Goal: Task Accomplishment & Management: Complete application form

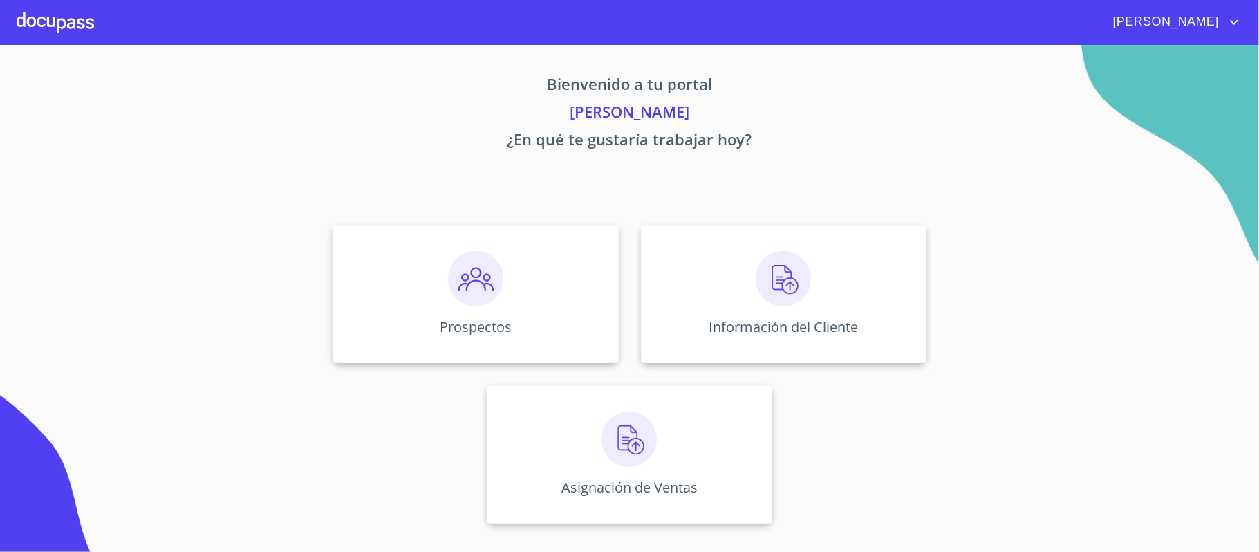
click at [35, 11] on div at bounding box center [55, 22] width 77 height 44
click at [502, 285] on img at bounding box center [475, 278] width 55 height 55
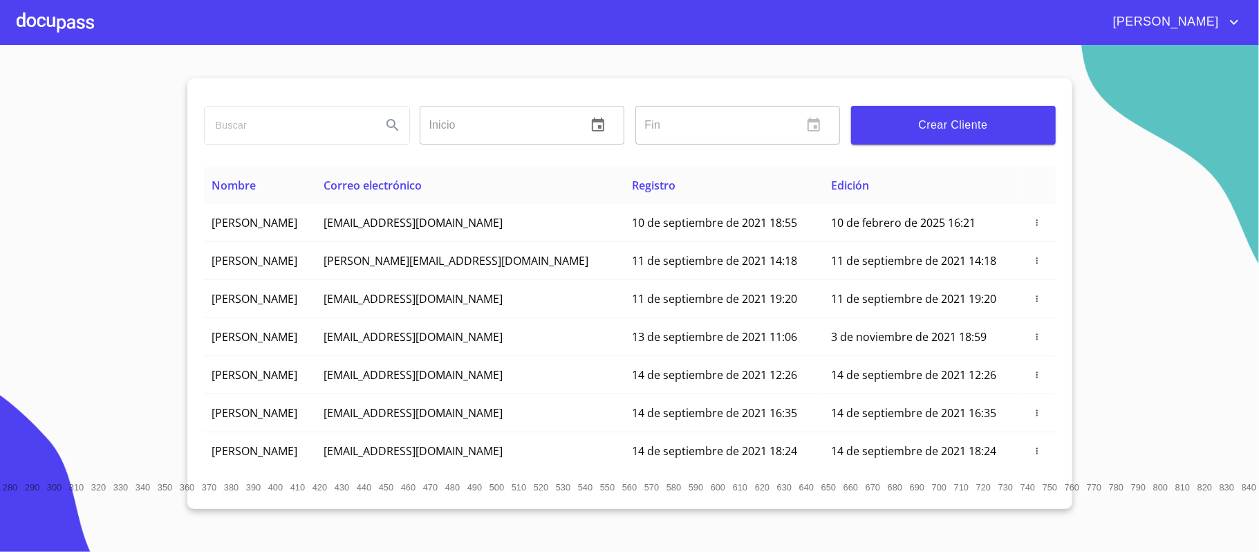
click at [296, 128] on input "search" at bounding box center [288, 124] width 166 height 37
type input "[PERSON_NAME]"
click at [388, 126] on icon "Search" at bounding box center [392, 125] width 12 height 12
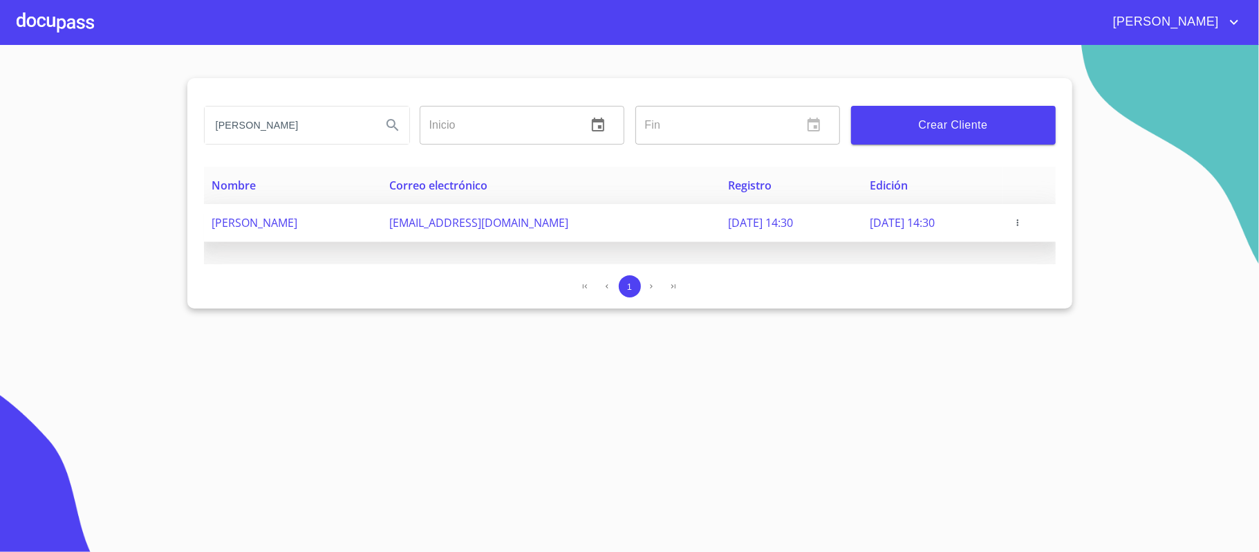
click at [1024, 220] on span "button" at bounding box center [1017, 223] width 14 height 10
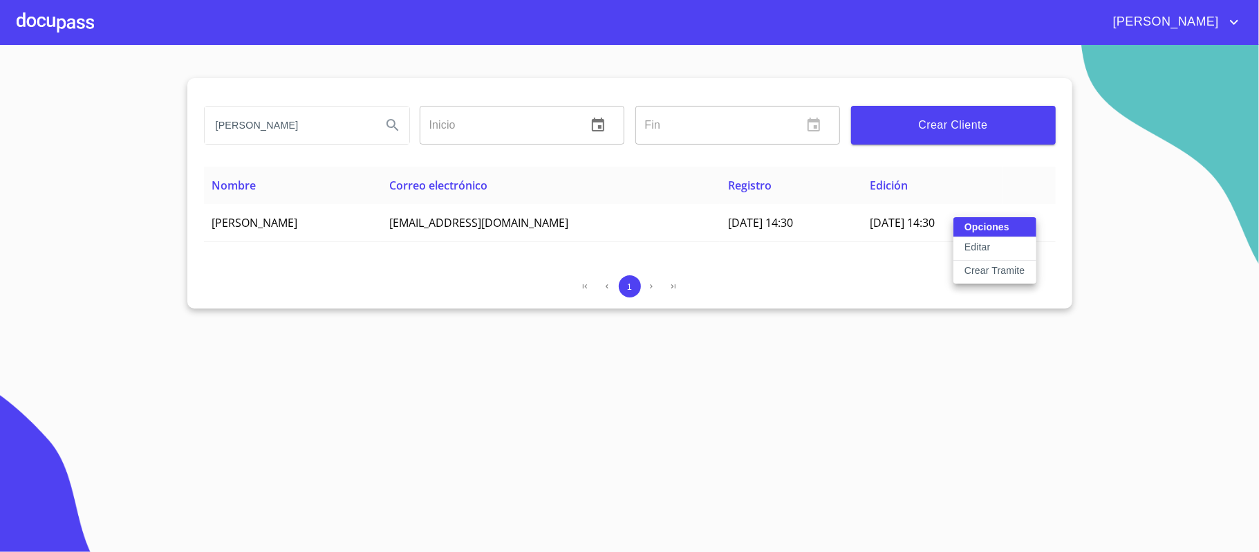
click at [1004, 276] on p "Crear Tramite" at bounding box center [994, 270] width 61 height 14
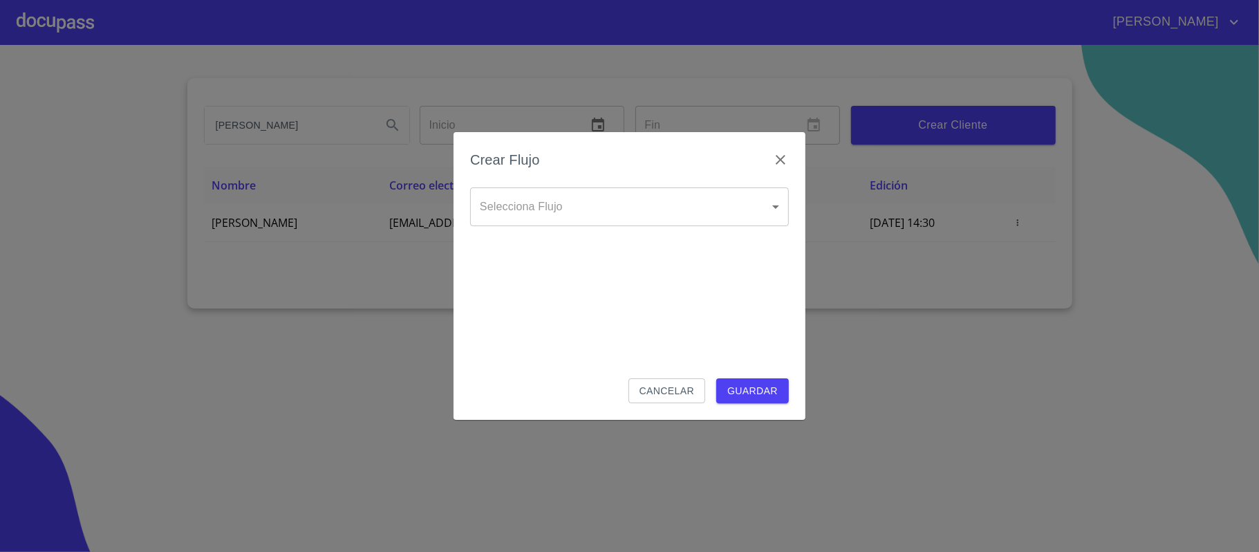
click at [582, 206] on body "[PERSON_NAME] ​ Fin ​ Crear Cliente Nombre Correo electrónico Registro Edición …" at bounding box center [629, 276] width 1259 height 552
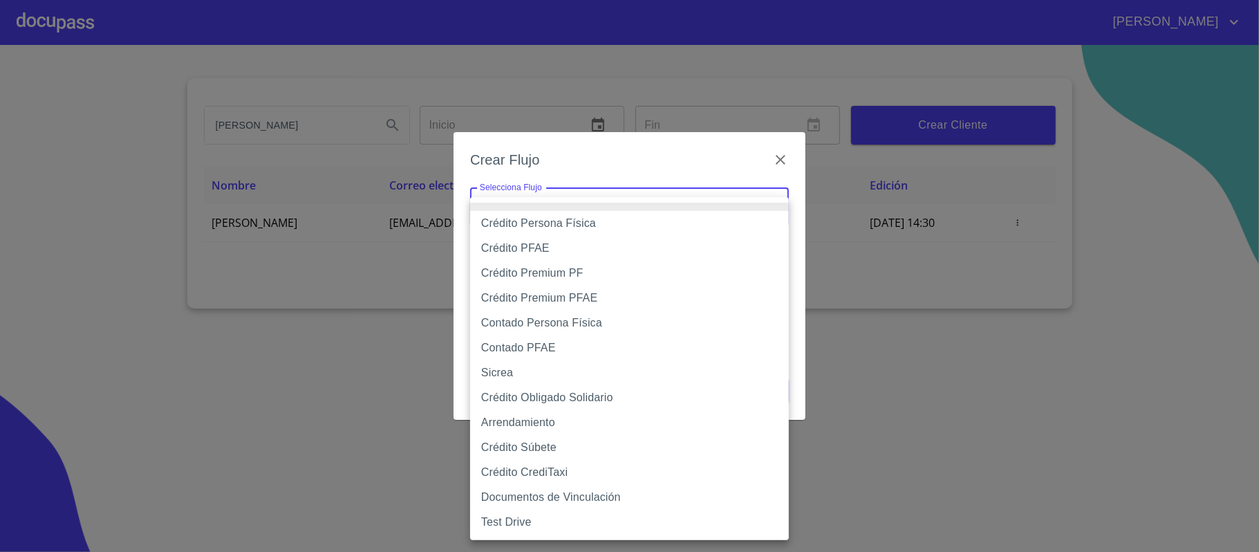
click at [534, 222] on li "Crédito Persona Física" at bounding box center [629, 223] width 319 height 25
type input "6009fb3c7d1714eb8809aa97"
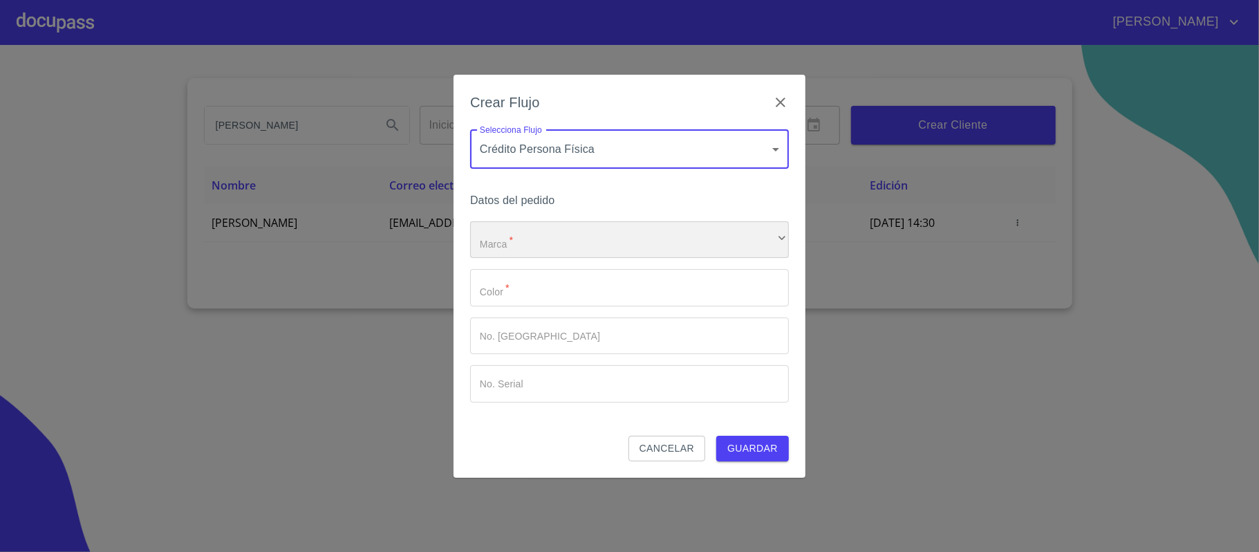
click at [513, 250] on div "​" at bounding box center [629, 239] width 319 height 37
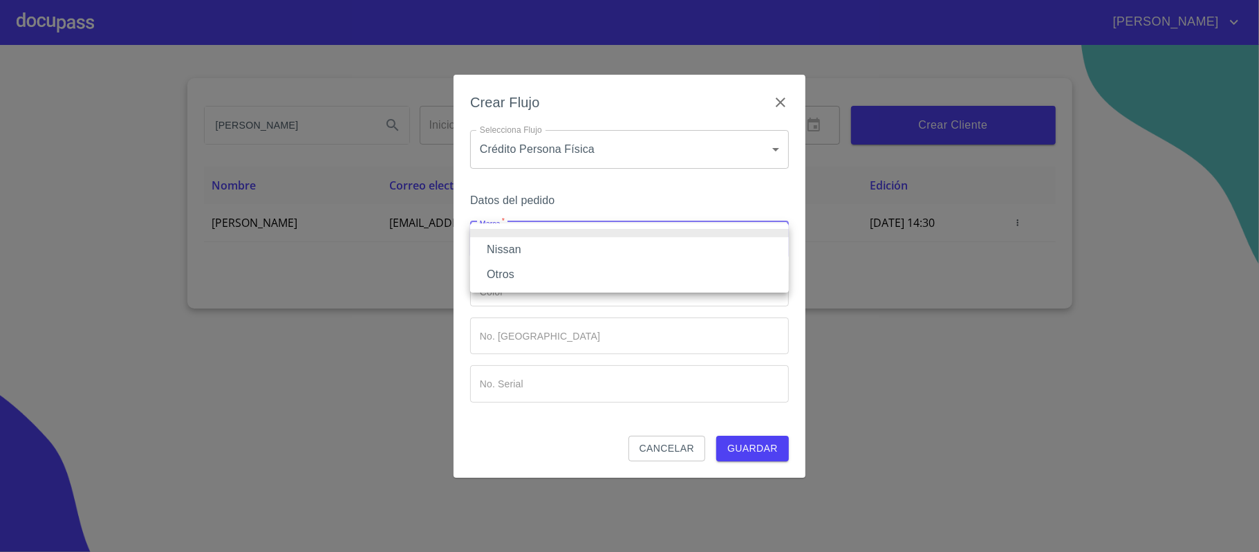
click at [513, 250] on li "Nissan" at bounding box center [629, 249] width 319 height 25
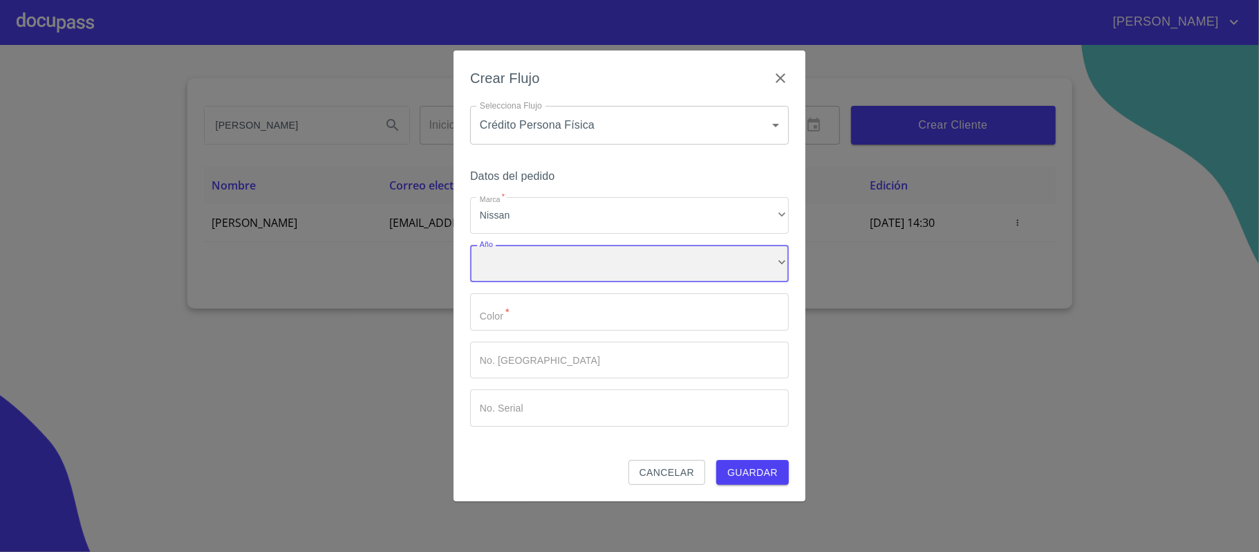
click at [507, 258] on div "​" at bounding box center [629, 263] width 319 height 37
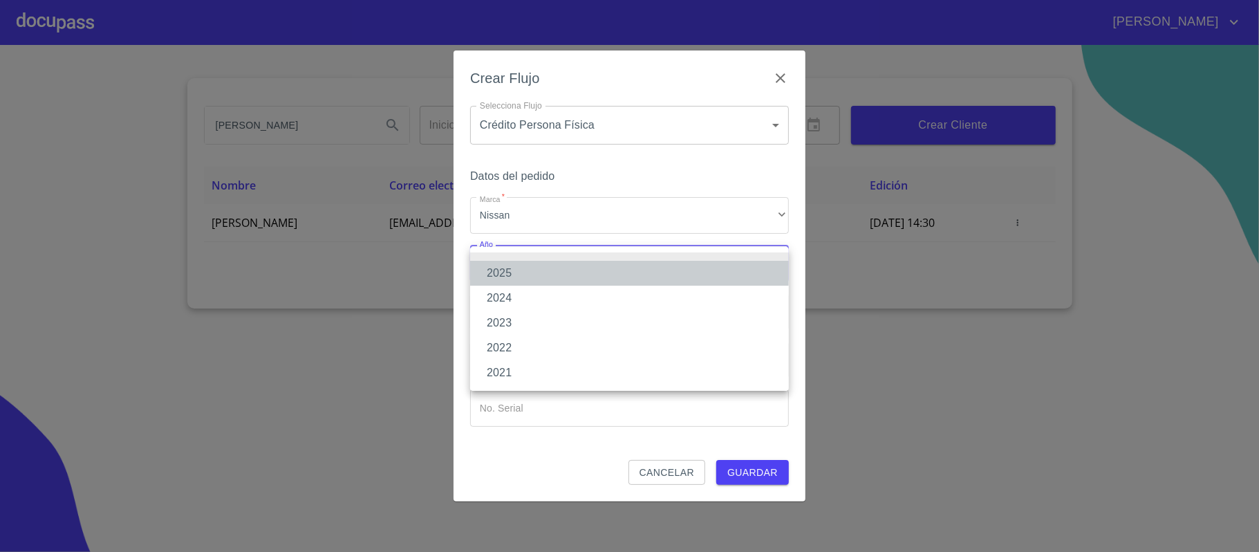
click at [514, 276] on li "2025" at bounding box center [629, 273] width 319 height 25
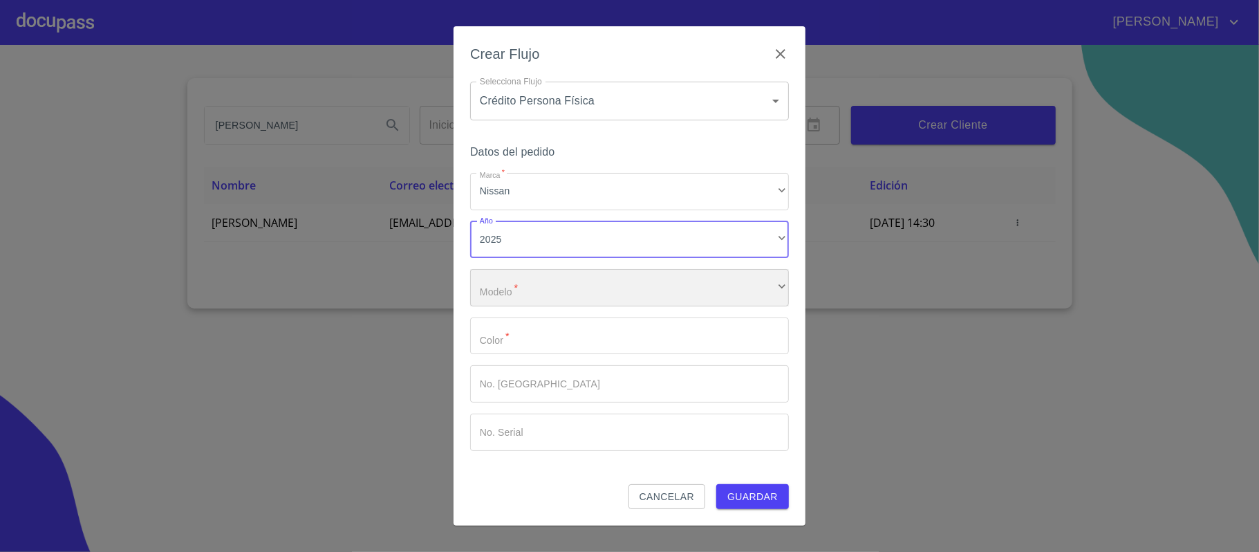
click at [514, 285] on div "​" at bounding box center [629, 287] width 319 height 37
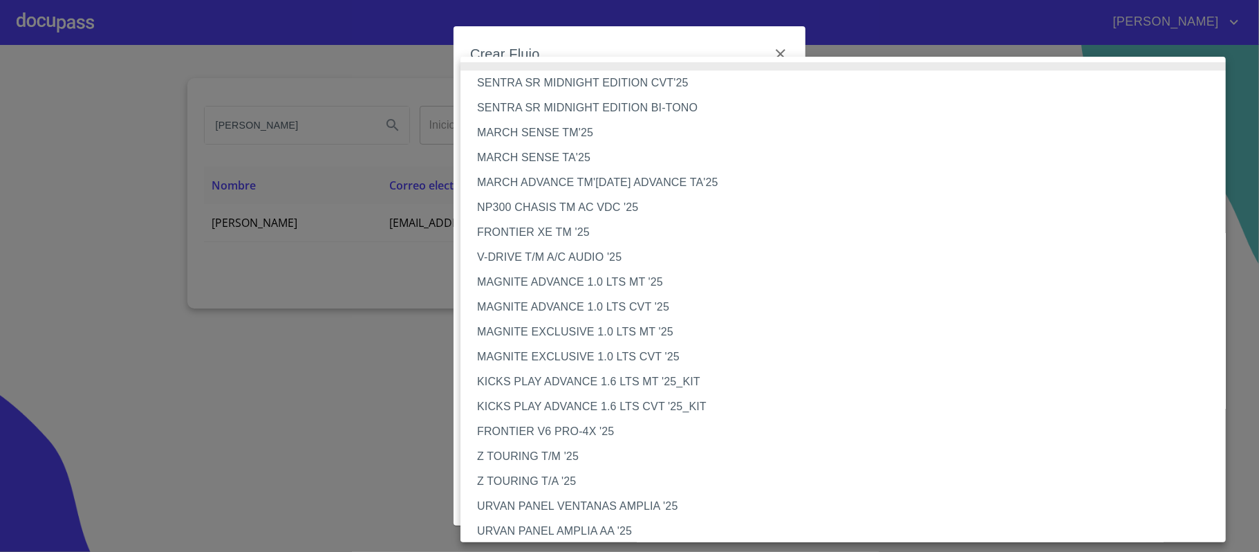
click at [697, 34] on div at bounding box center [629, 276] width 1259 height 552
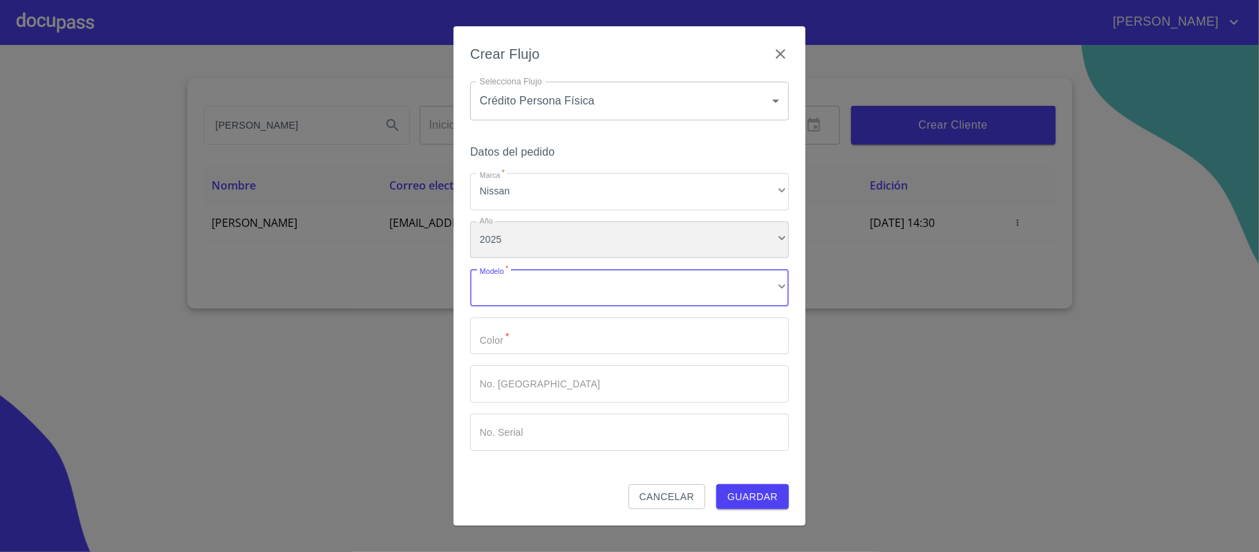
click at [500, 235] on div "2025" at bounding box center [629, 239] width 319 height 37
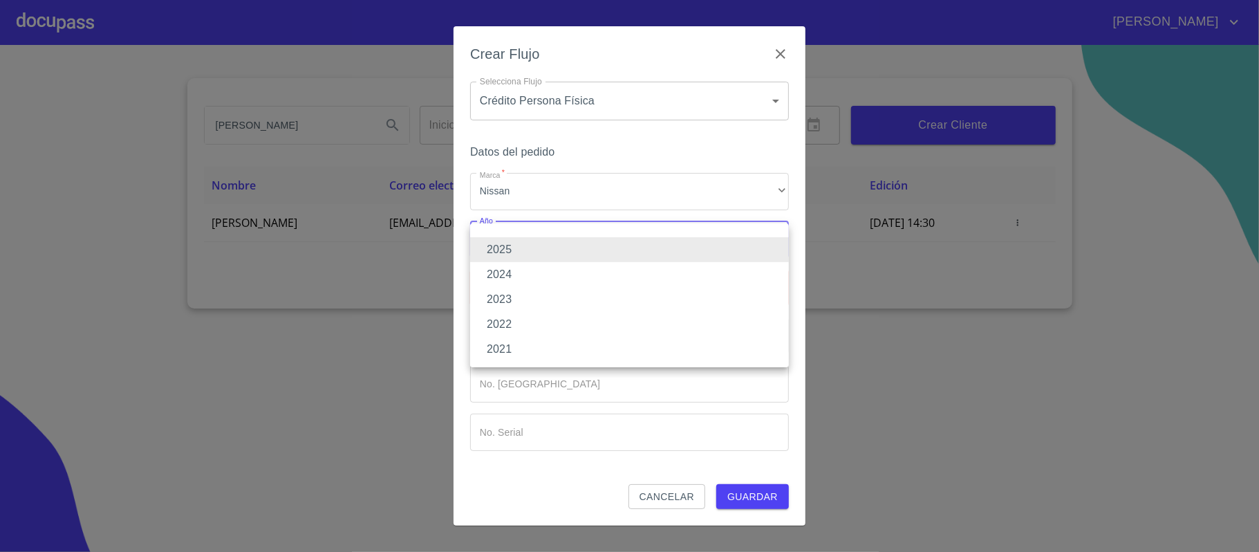
click at [498, 269] on li "2024" at bounding box center [629, 274] width 319 height 25
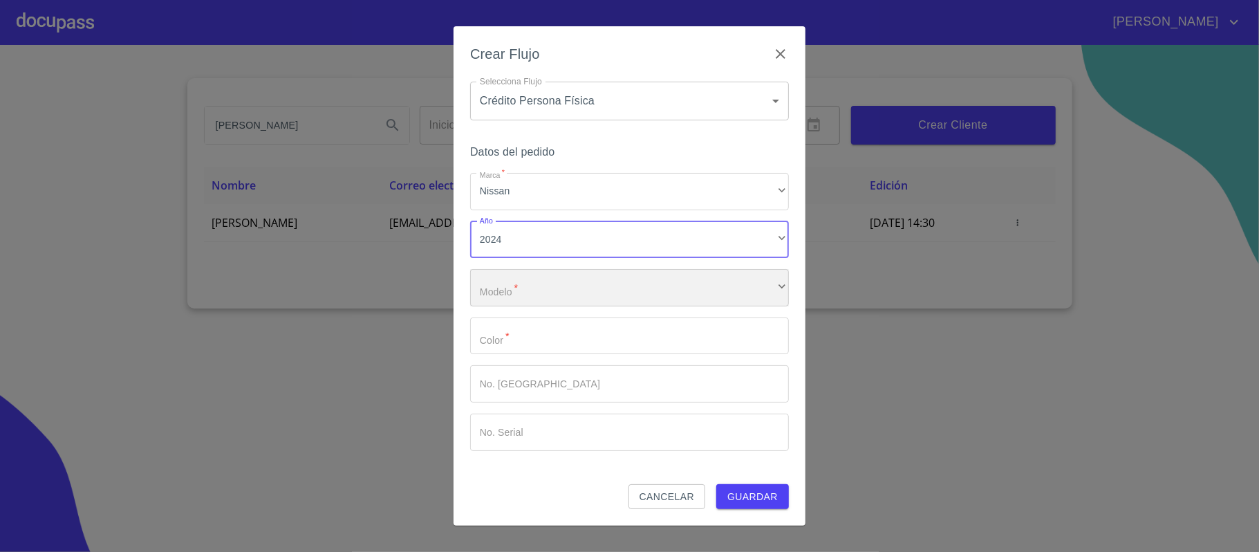
click at [491, 285] on div "​" at bounding box center [629, 287] width 319 height 37
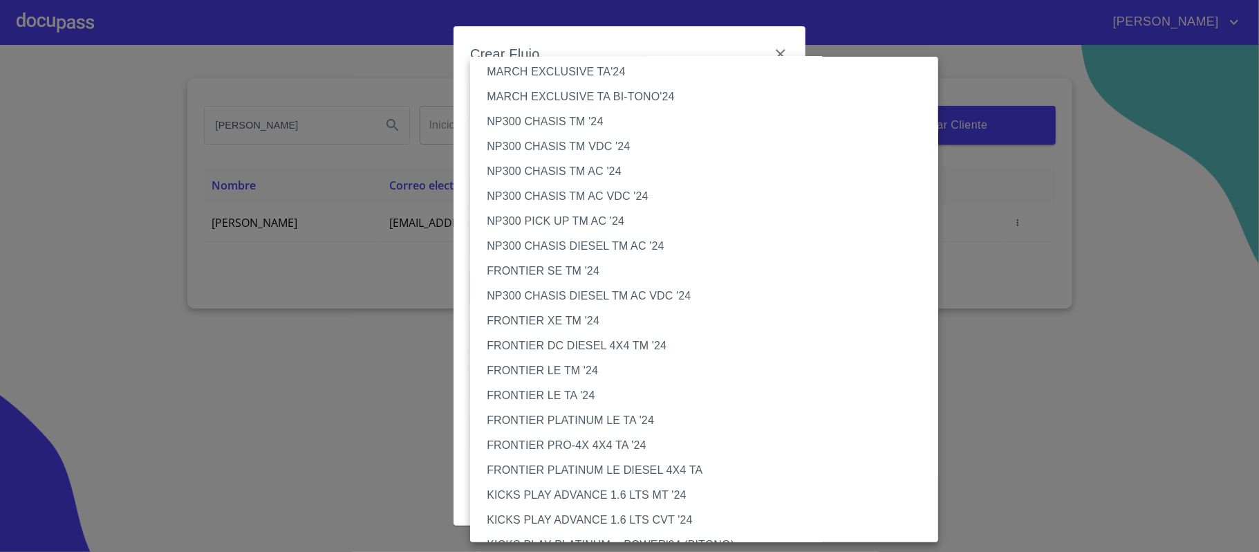
scroll to position [460, 0]
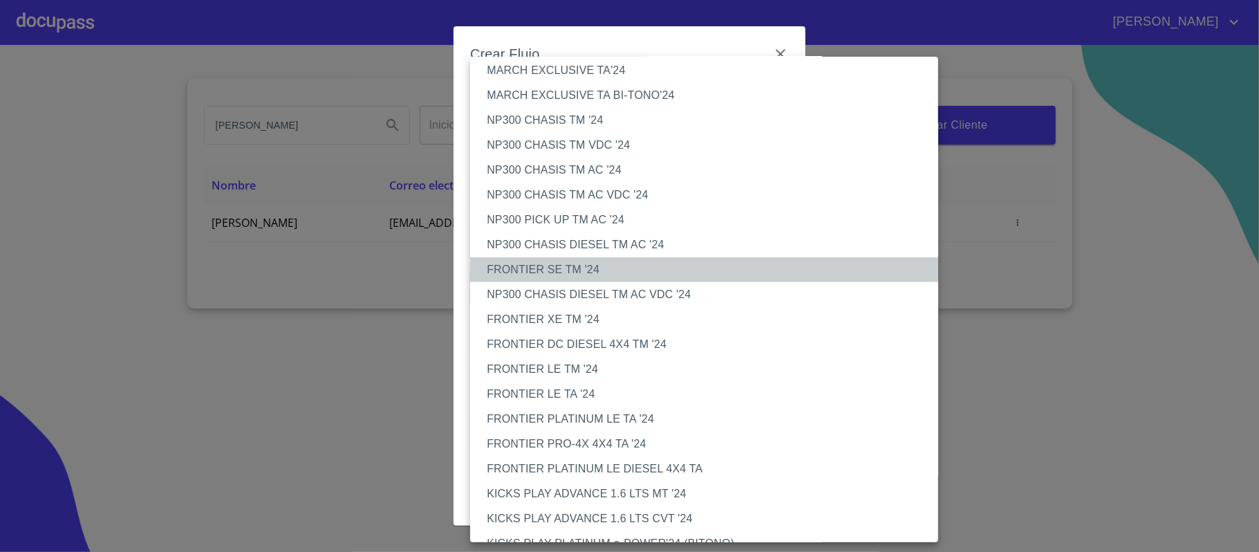
click at [576, 266] on li "FRONTIER SE TM '24" at bounding box center [711, 269] width 482 height 25
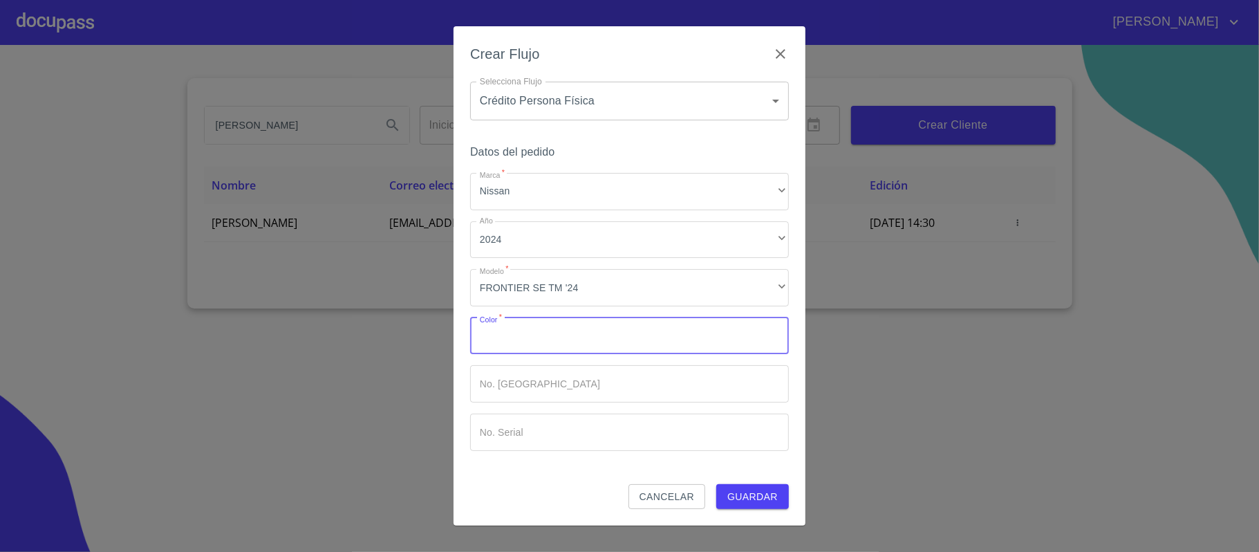
click at [535, 328] on input "Marca   *" at bounding box center [629, 335] width 319 height 37
type input "GRIS"
click at [752, 499] on span "Guardar" at bounding box center [752, 496] width 50 height 17
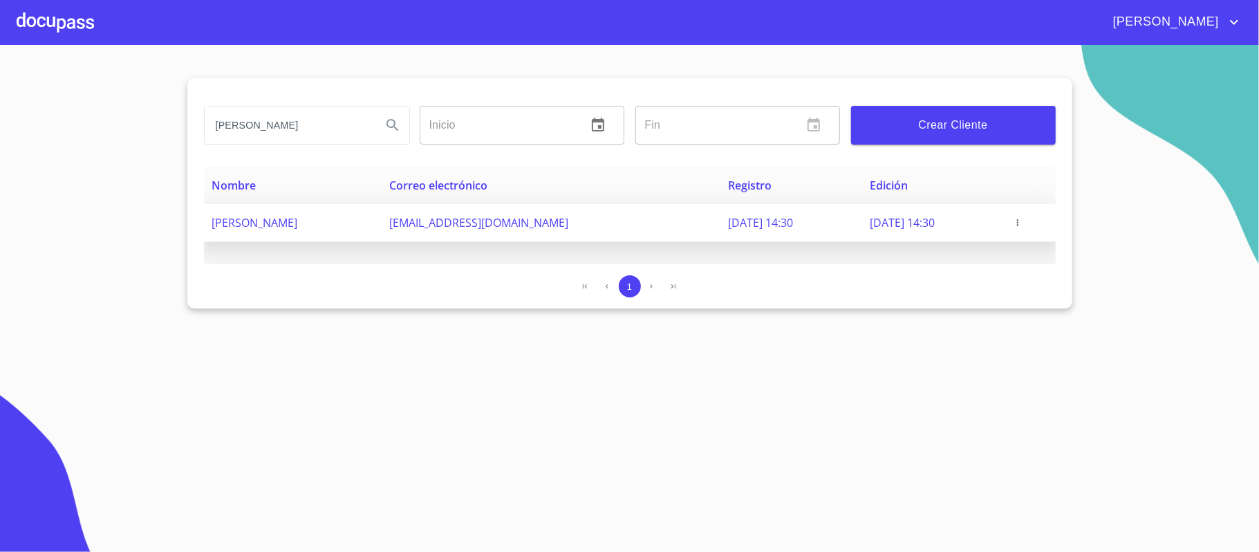
click at [1022, 223] on icon "button" at bounding box center [1018, 223] width 10 height 10
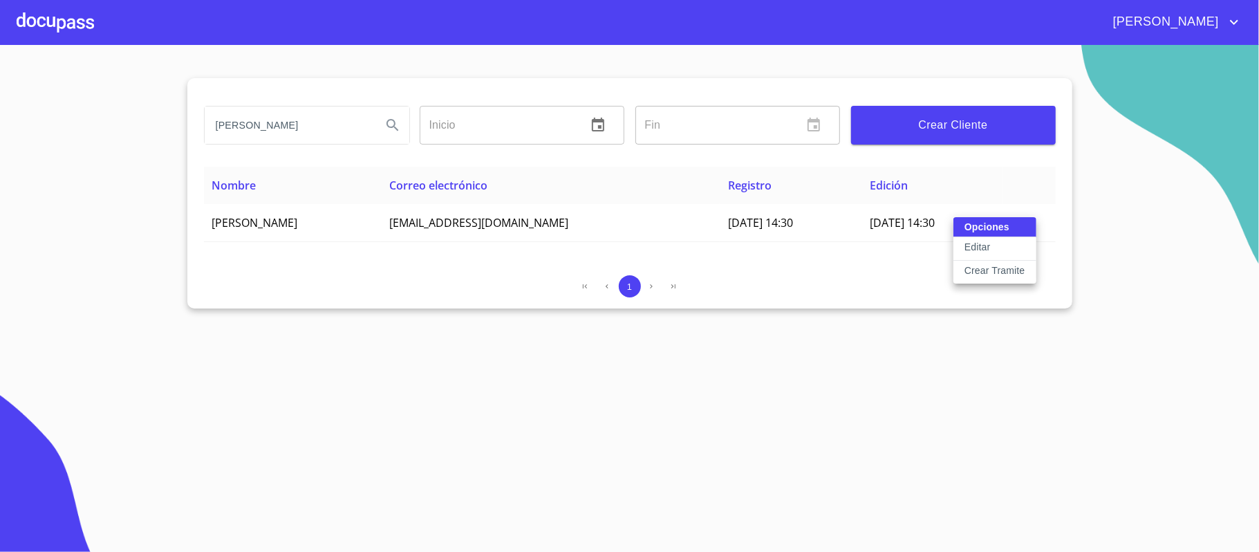
click at [844, 291] on div at bounding box center [629, 276] width 1259 height 552
click at [15, 25] on div "[PERSON_NAME]" at bounding box center [629, 22] width 1259 height 44
click at [23, 26] on div at bounding box center [55, 22] width 77 height 44
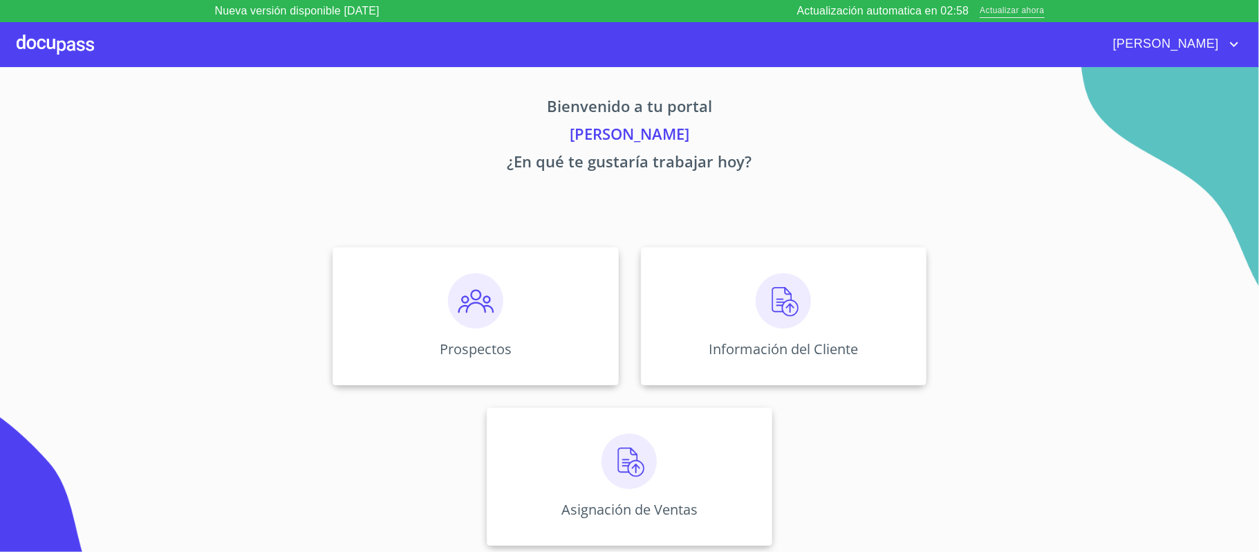
click at [1017, 10] on span "Actualizar ahora" at bounding box center [1011, 11] width 64 height 15
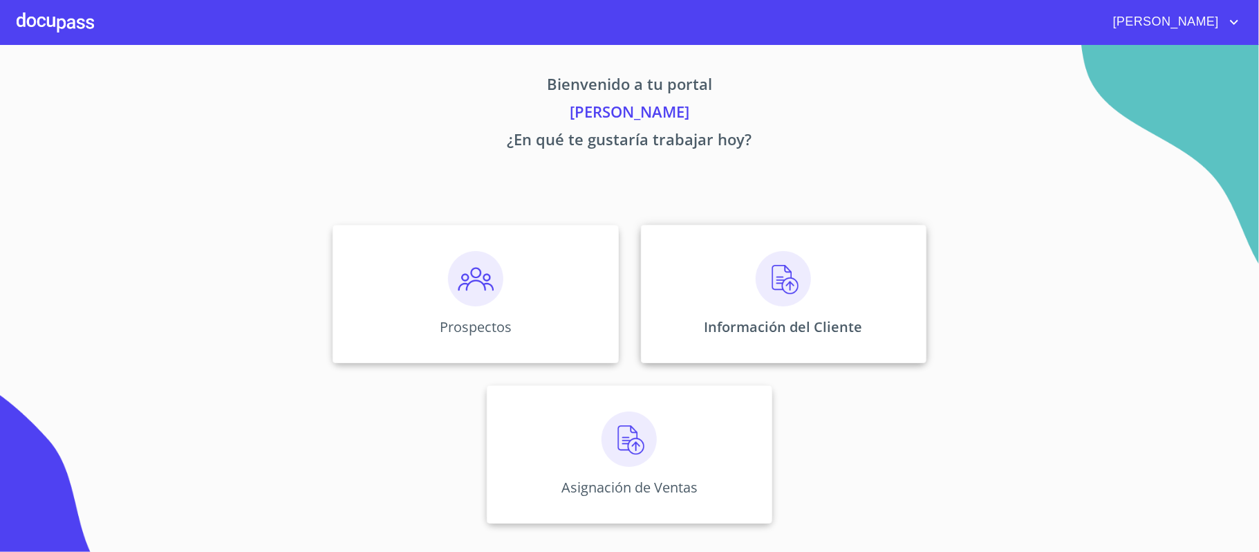
click at [766, 285] on img at bounding box center [782, 278] width 55 height 55
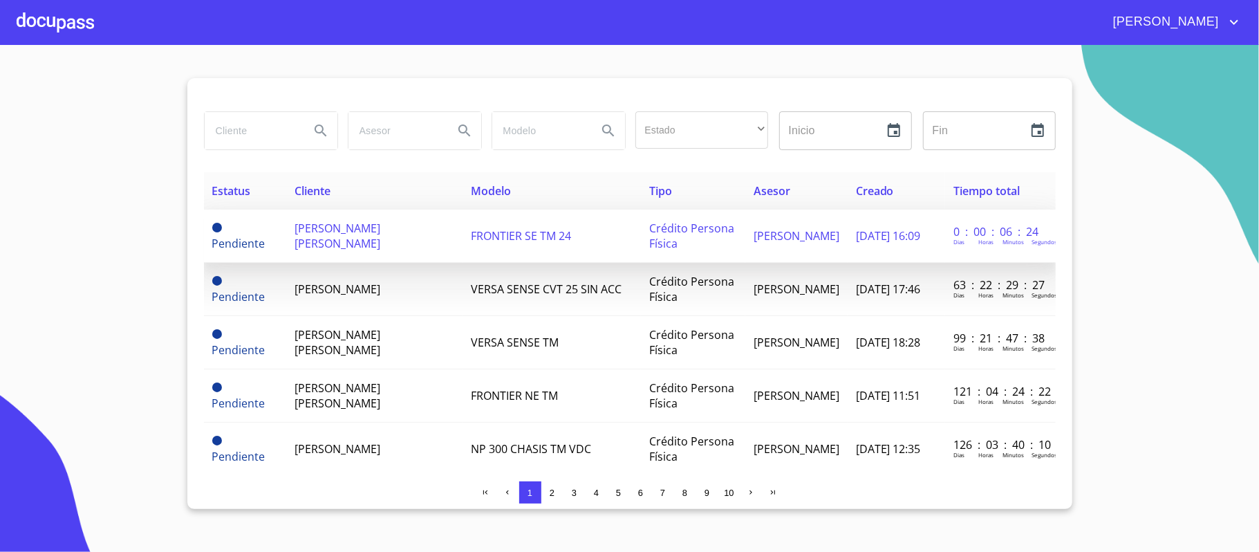
click at [313, 234] on span "[PERSON_NAME] [PERSON_NAME]" at bounding box center [337, 235] width 86 height 30
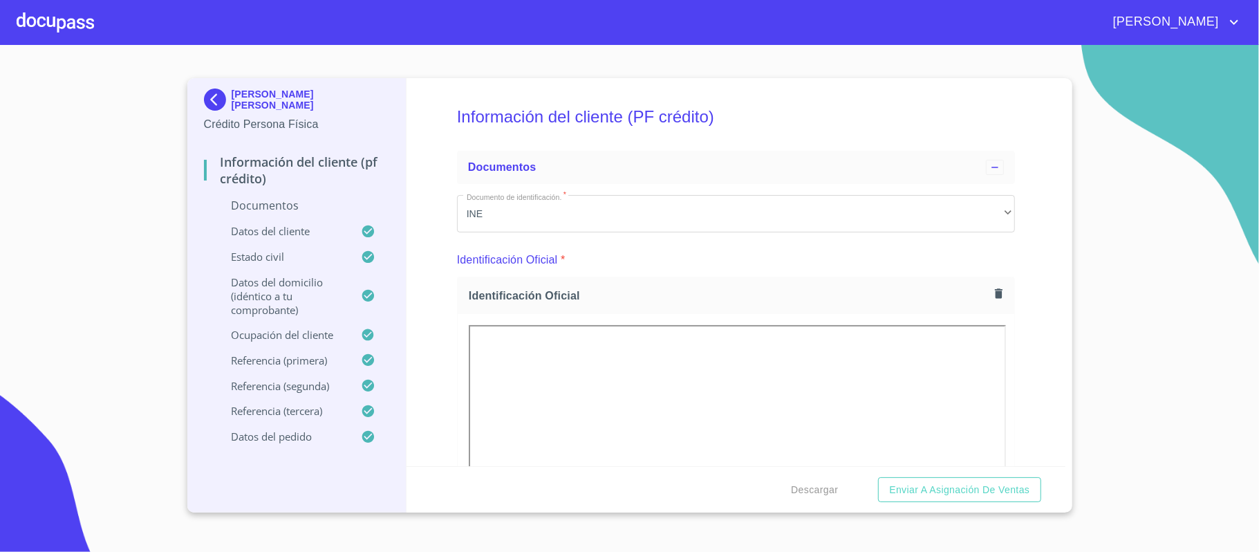
click at [1024, 250] on div "Información del cliente (PF crédito) Documentos Documento de identificación.   …" at bounding box center [735, 272] width 659 height 388
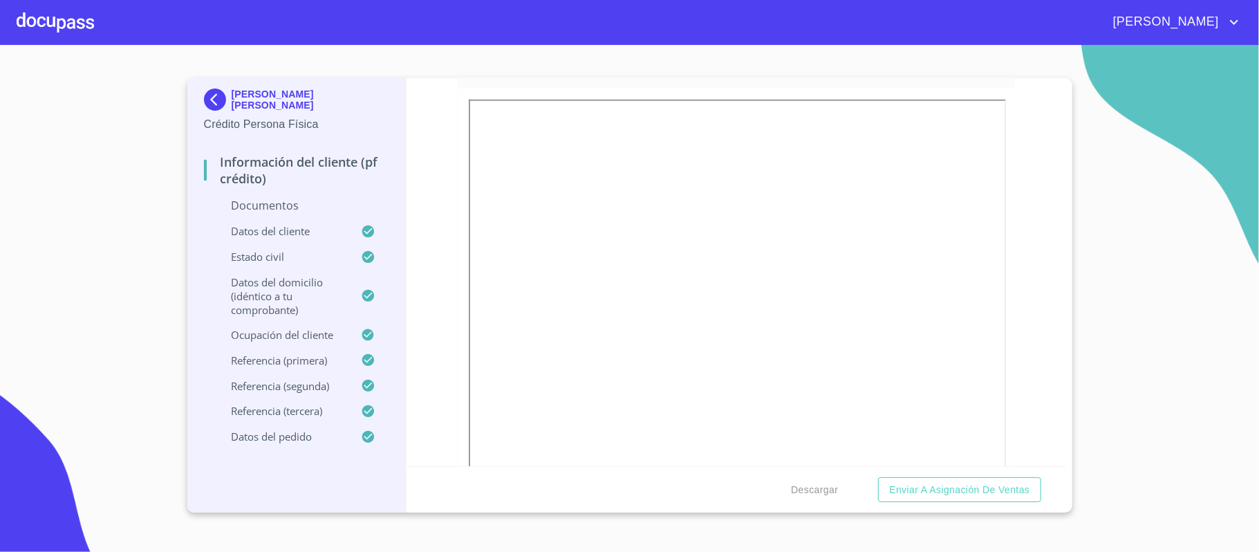
scroll to position [737, 0]
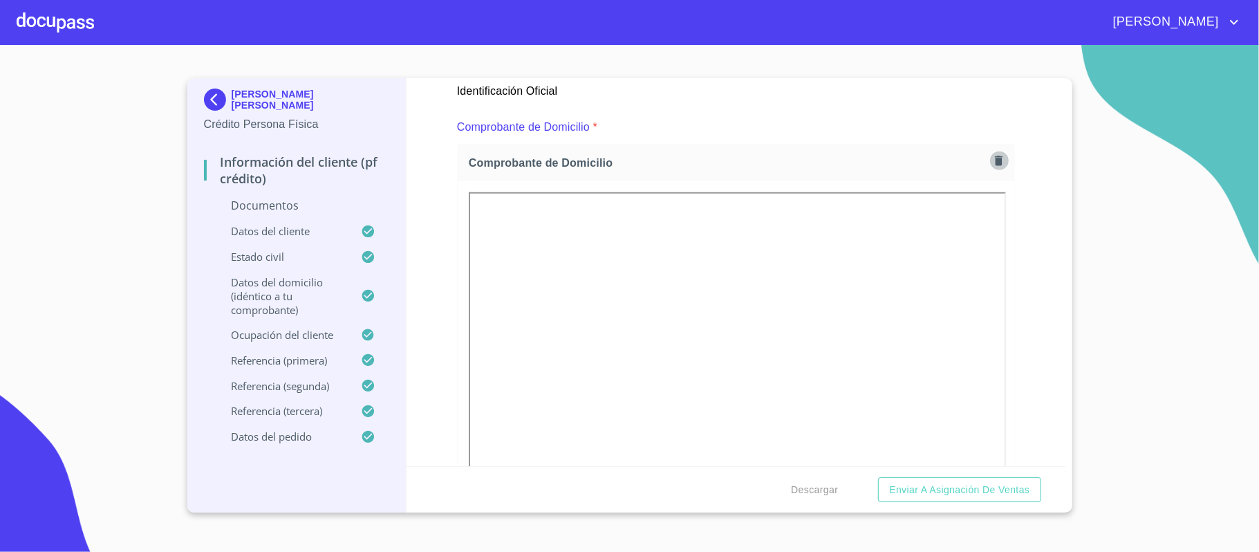
click at [995, 160] on icon "button" at bounding box center [999, 161] width 8 height 10
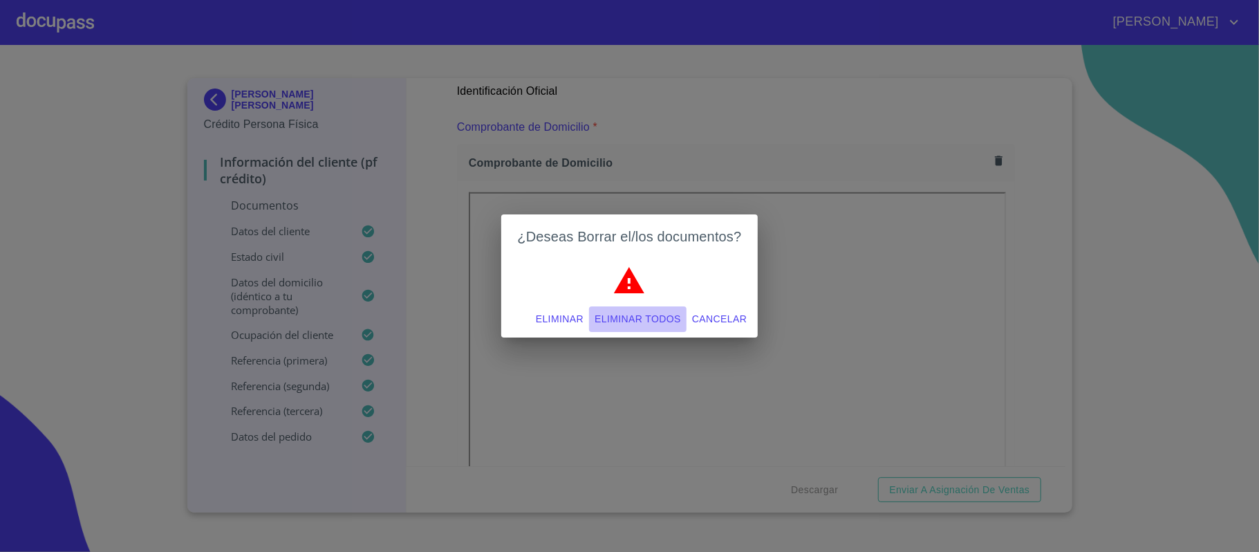
click at [619, 317] on span "Eliminar todos" at bounding box center [637, 318] width 86 height 17
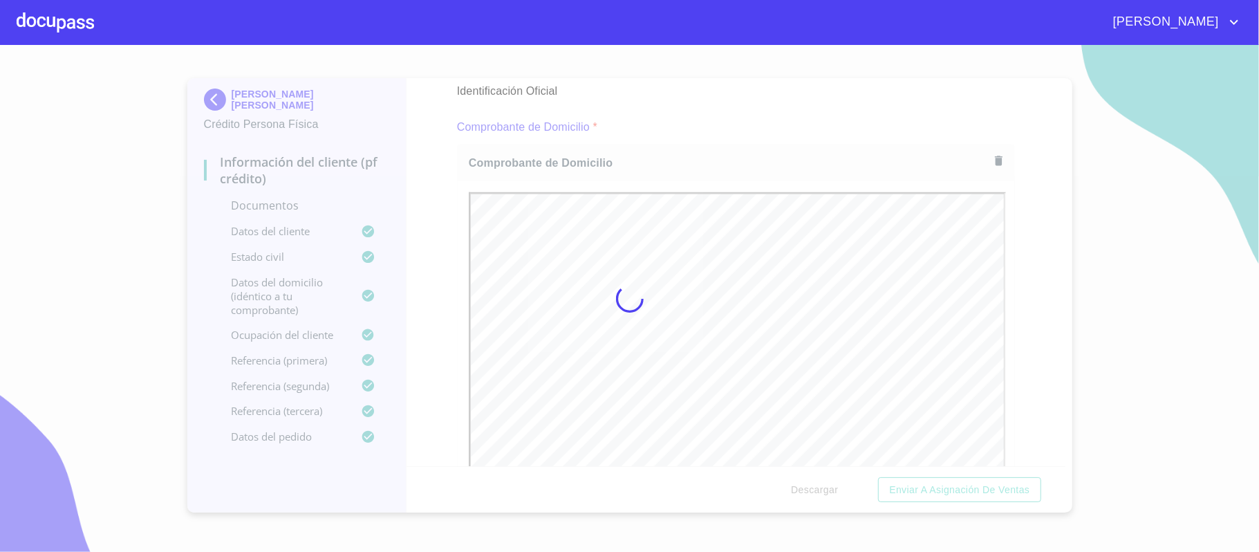
scroll to position [0, 0]
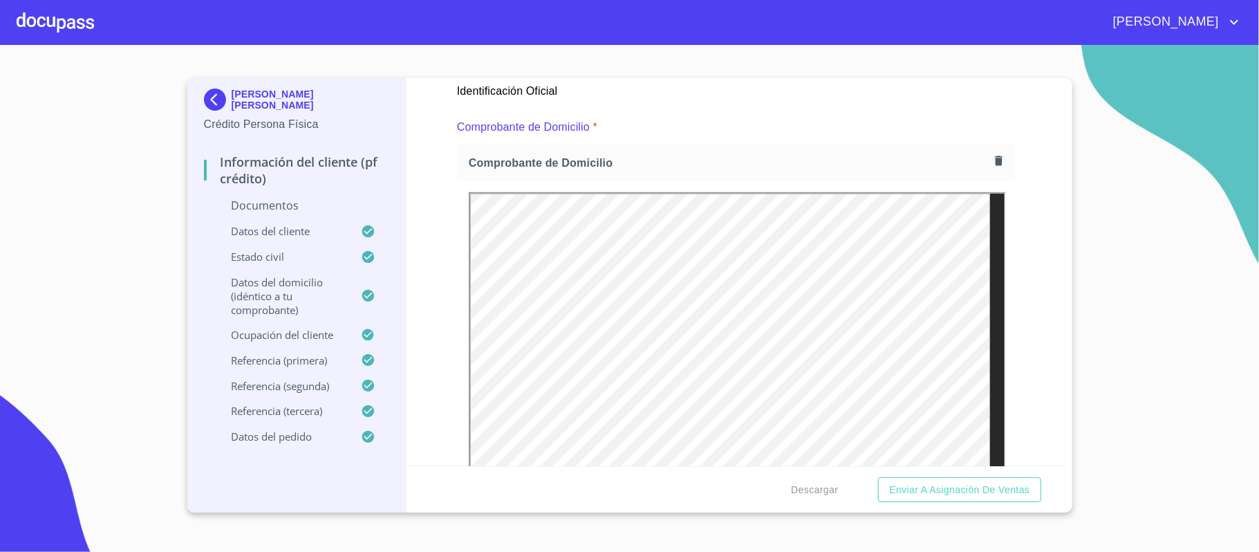
click at [1023, 247] on div "Información del cliente (PF crédito) Documentos Documento de identificación.   …" at bounding box center [735, 272] width 659 height 388
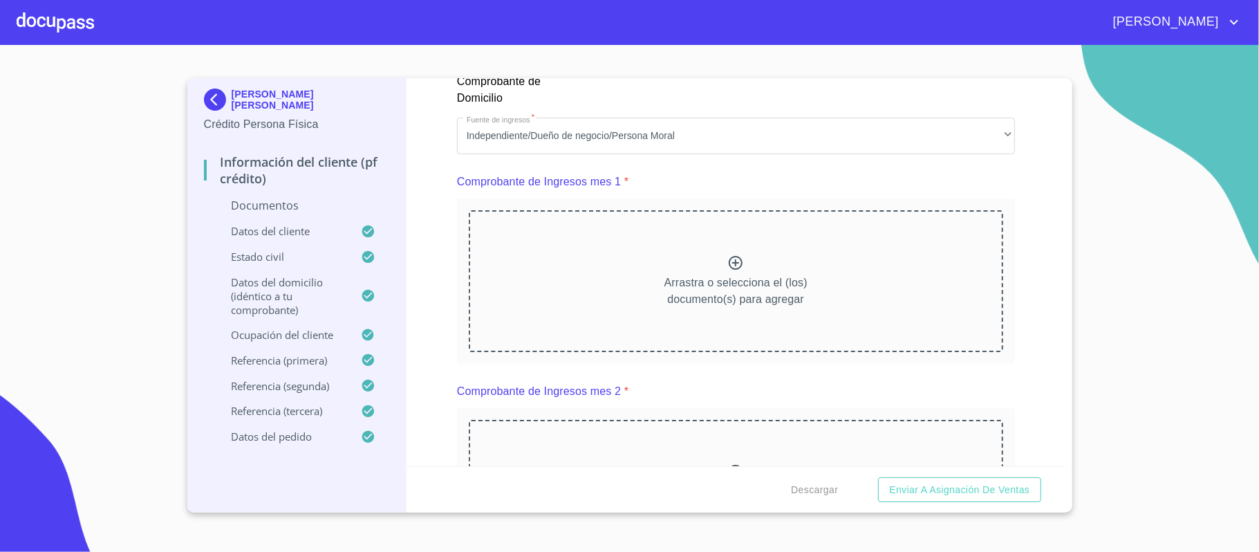
scroll to position [1382, 0]
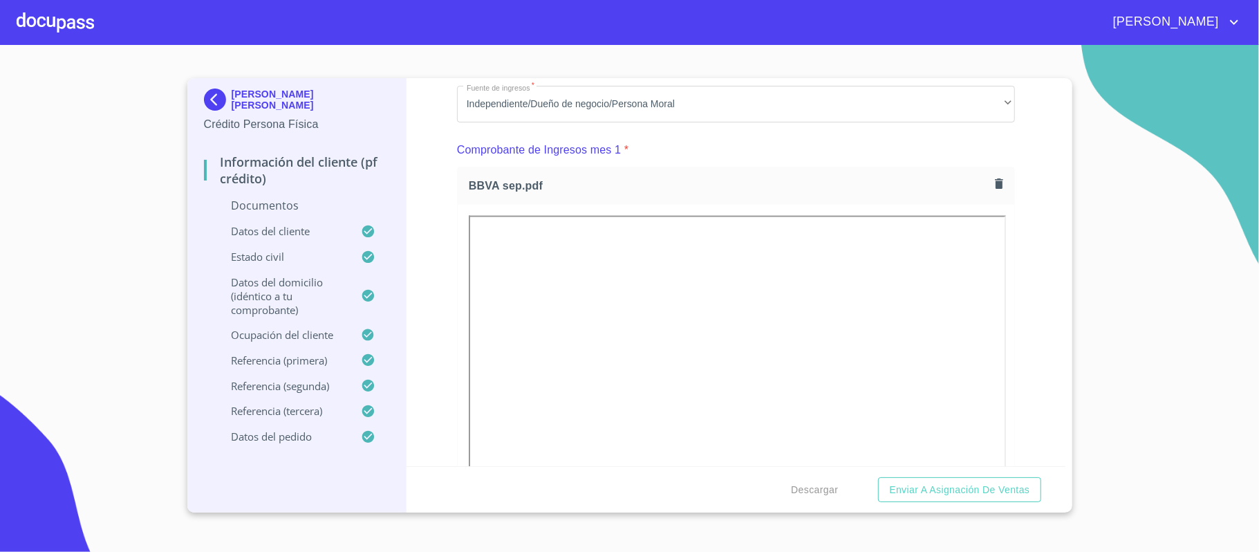
click at [1026, 318] on div "Información del cliente (PF crédito) Documentos Documento de identificación.   …" at bounding box center [735, 272] width 659 height 388
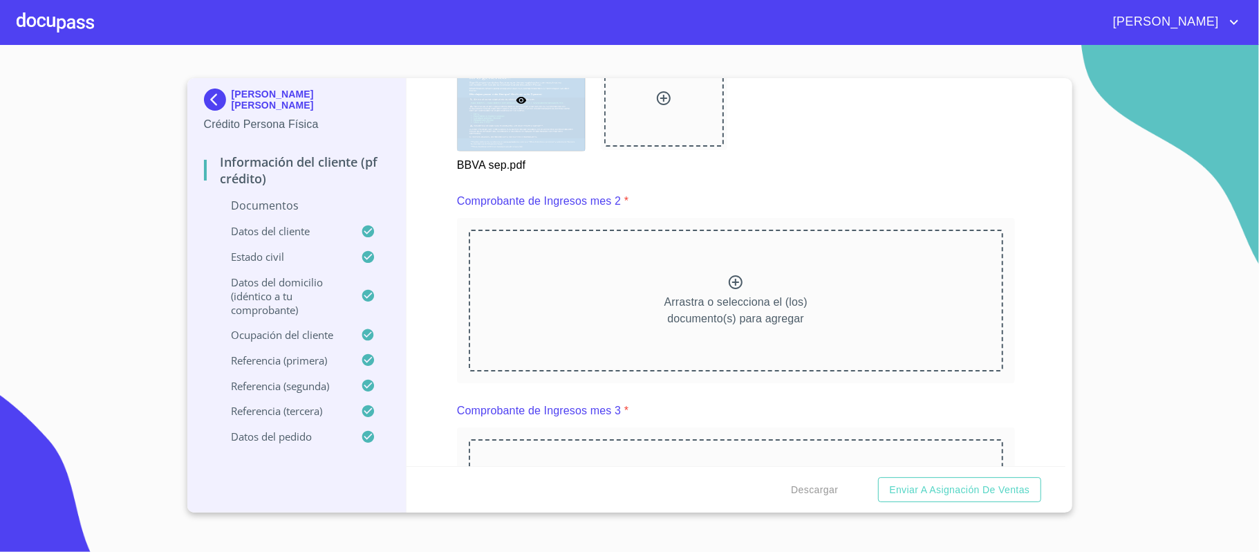
scroll to position [2027, 0]
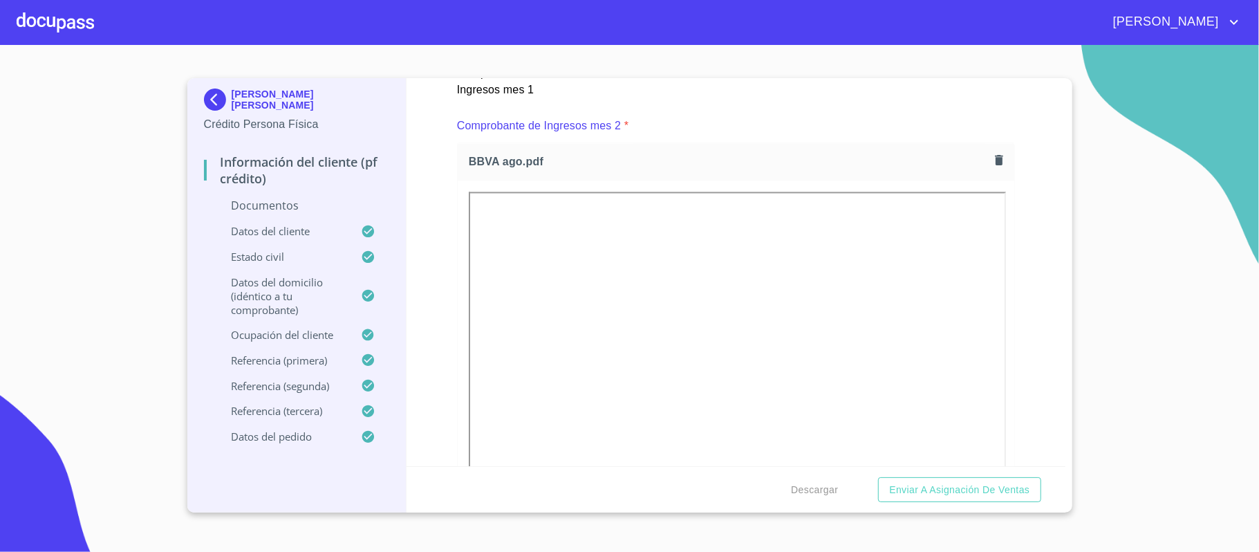
click at [1019, 278] on div "Información del cliente (PF crédito) Documentos Documento de identificación.   …" at bounding box center [735, 272] width 659 height 388
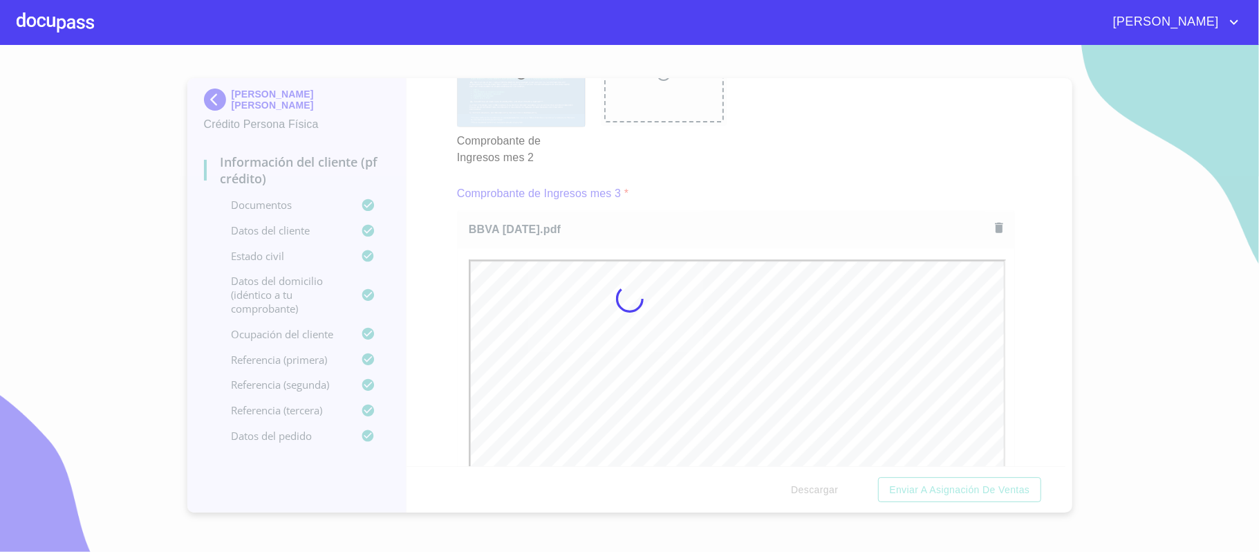
scroll to position [0, 0]
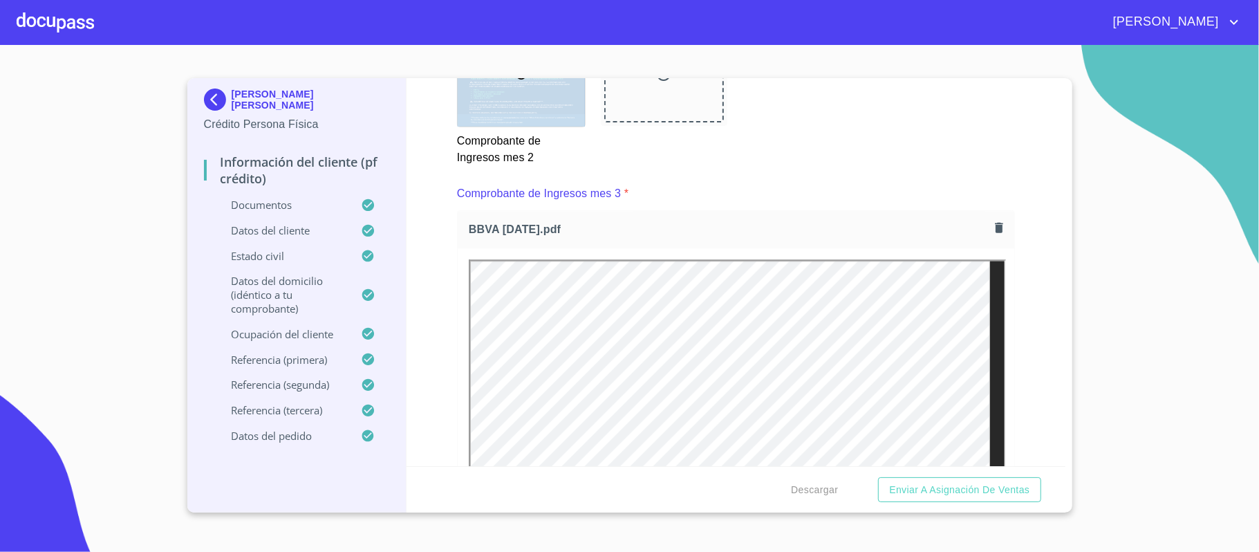
click at [1024, 279] on div "Información del cliente (PF crédito) Documentos Documento de identificación.   …" at bounding box center [735, 272] width 659 height 388
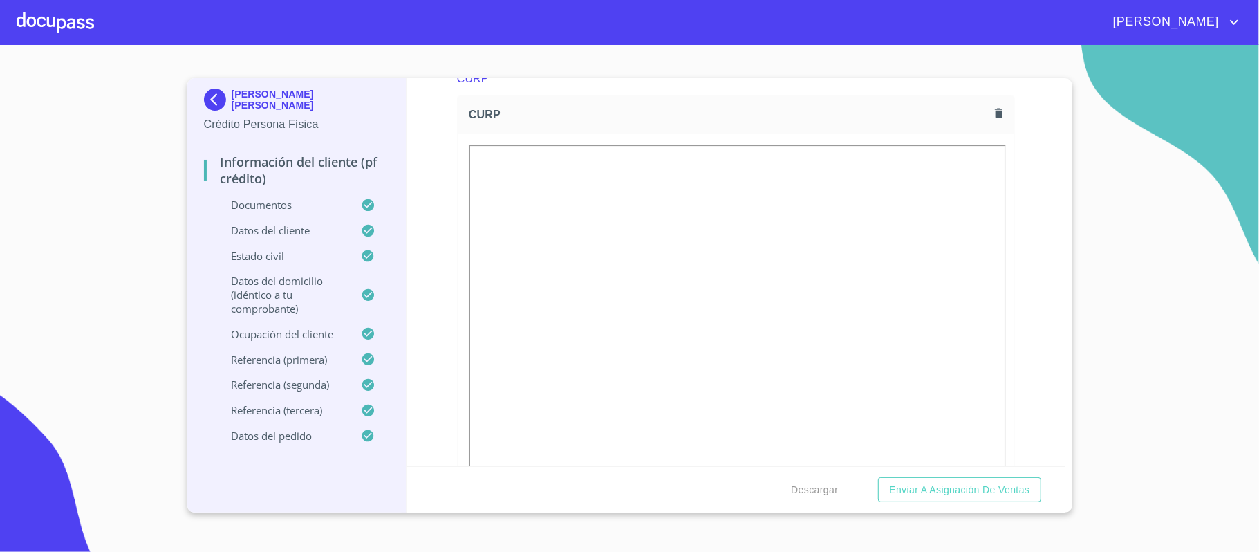
scroll to position [3317, 0]
click at [995, 111] on icon "button" at bounding box center [999, 111] width 8 height 10
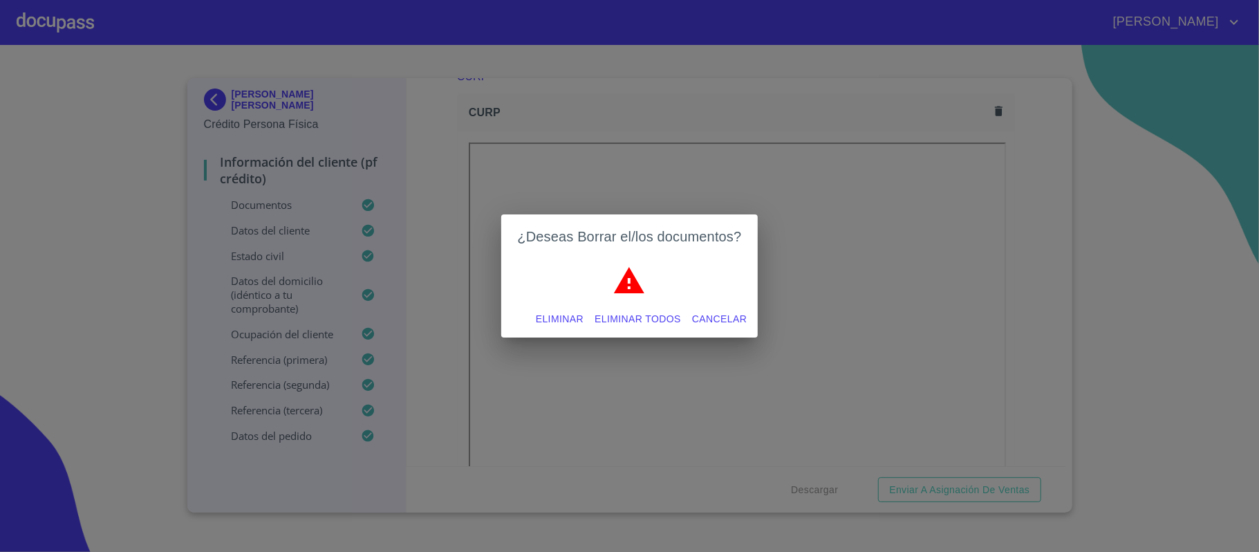
click at [645, 312] on span "Eliminar todos" at bounding box center [637, 318] width 86 height 17
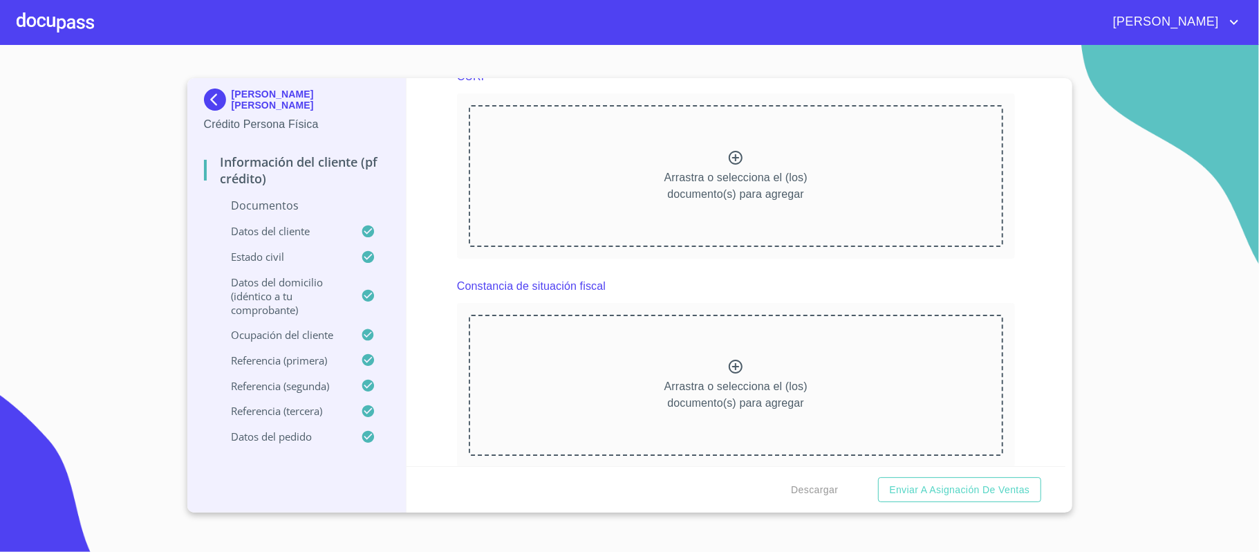
scroll to position [3225, 0]
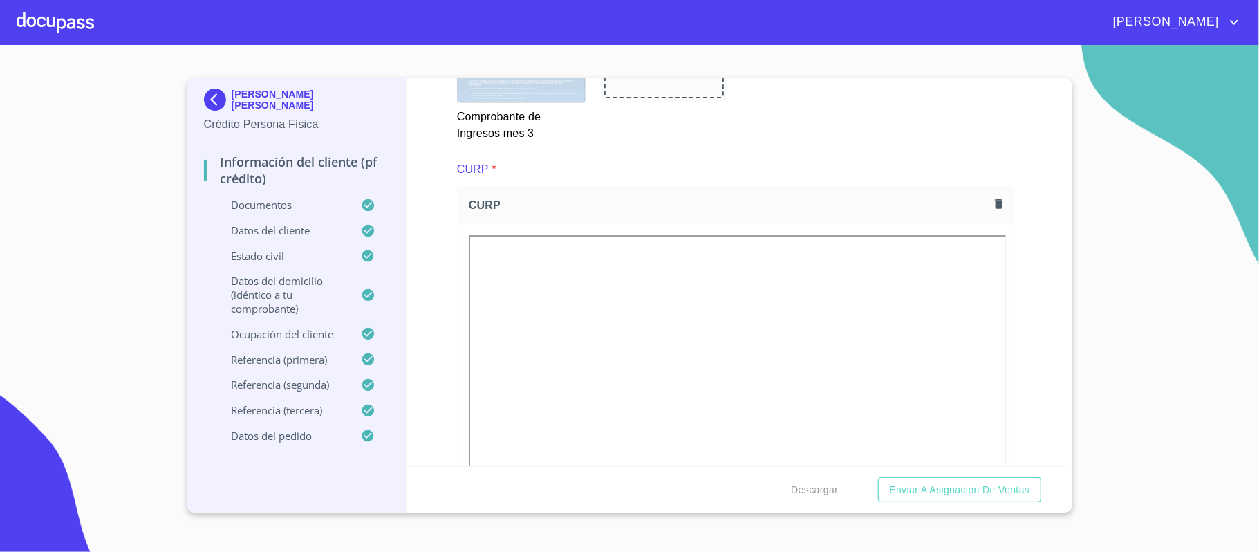
click at [1022, 330] on div "Información del cliente (PF crédito) Documentos Documento de identificación.   …" at bounding box center [735, 272] width 659 height 388
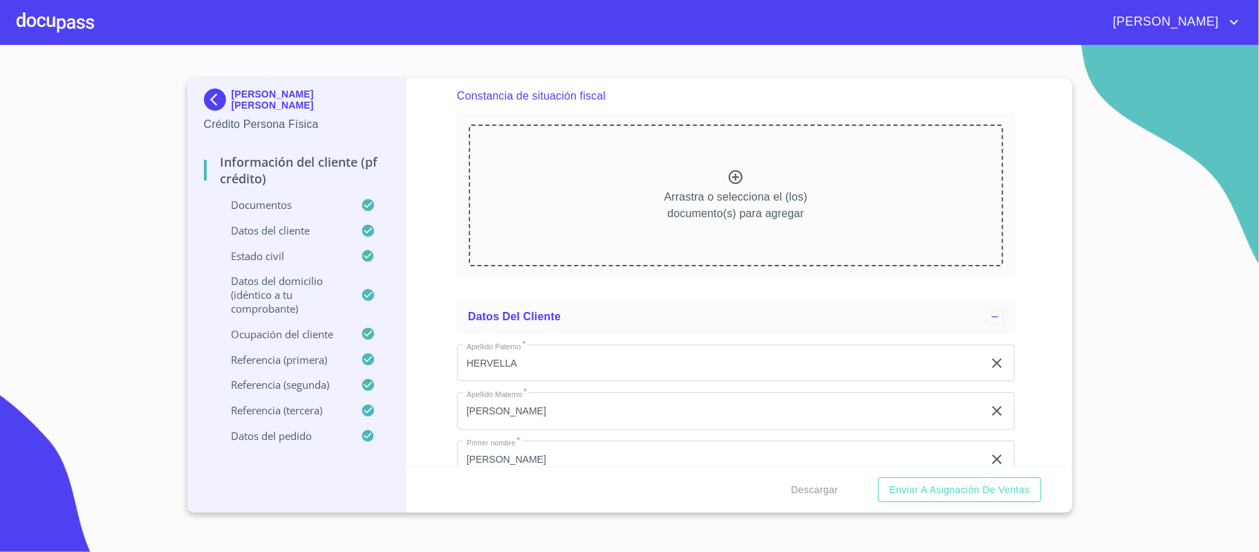
scroll to position [3870, 0]
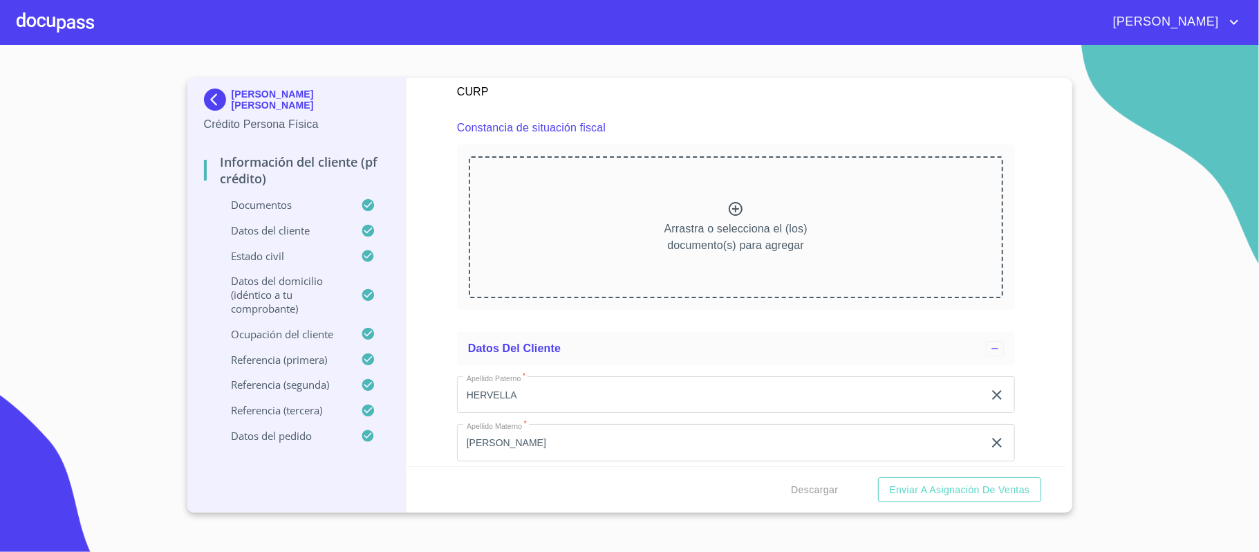
click at [1017, 332] on div "Información del cliente (PF crédito) Documentos Documento de identificación.   …" at bounding box center [735, 272] width 659 height 388
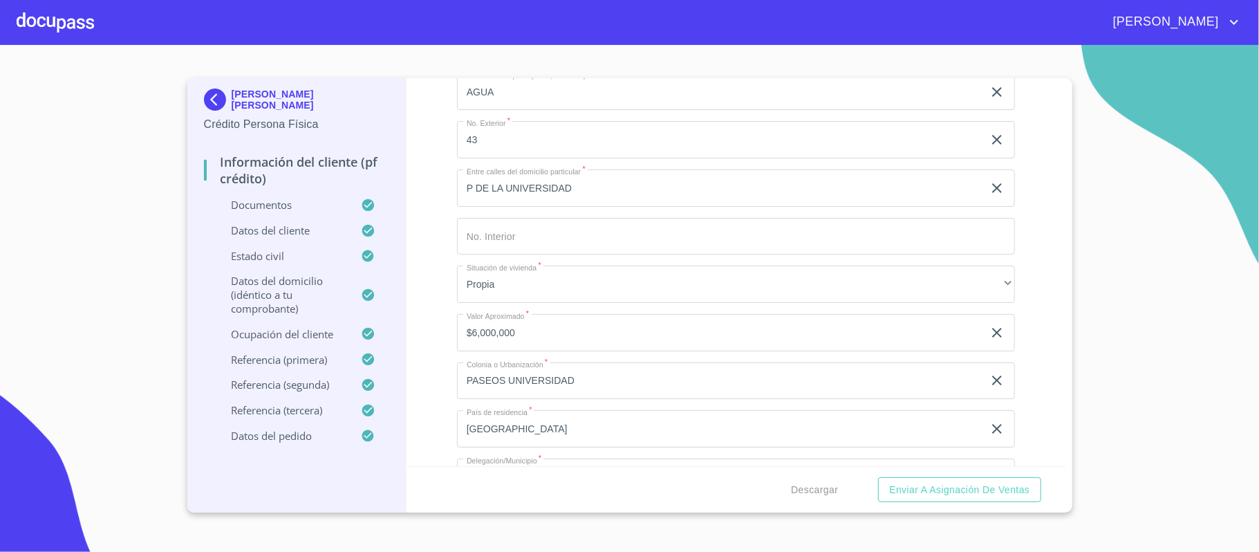
scroll to position [5068, 0]
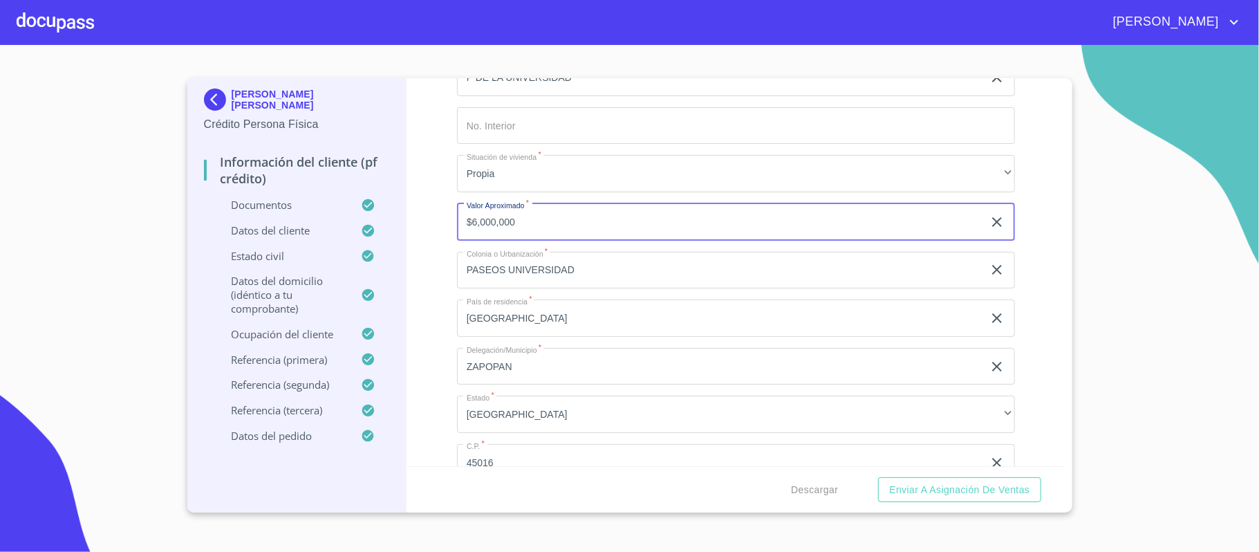
drag, startPoint x: 531, startPoint y: 222, endPoint x: 443, endPoint y: 229, distance: 88.8
click at [443, 229] on div "Información del cliente (PF crédito) Documentos Documento de identificación.   …" at bounding box center [735, 272] width 659 height 388
click at [471, 227] on input "$6,000,000" at bounding box center [720, 221] width 526 height 37
type input "$0"
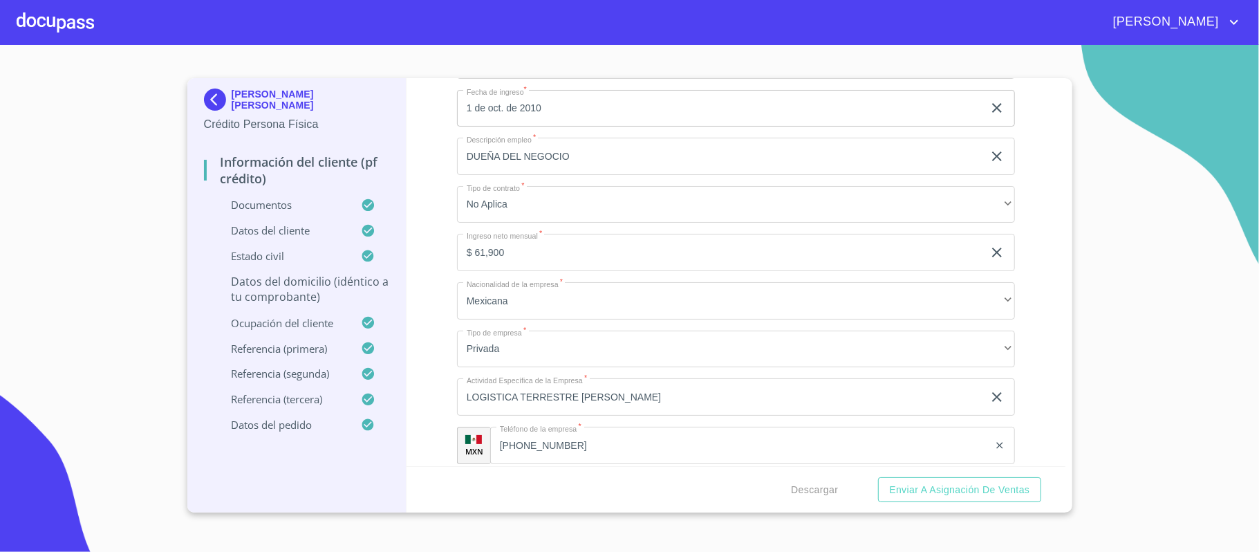
scroll to position [5713, 0]
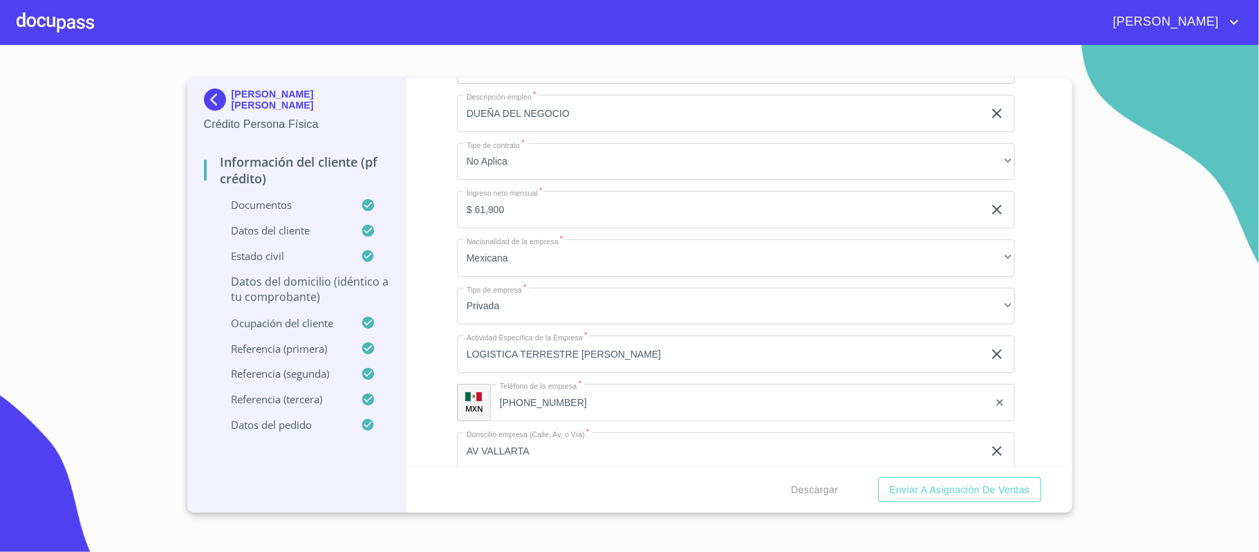
type input "$7,000,000"
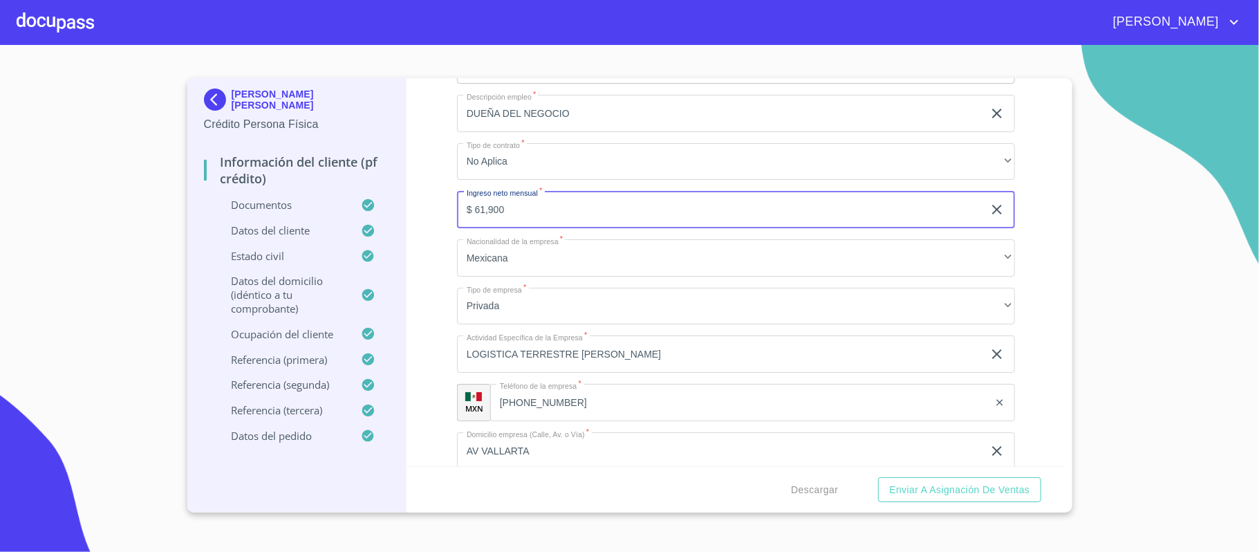
drag, startPoint x: 506, startPoint y: 210, endPoint x: 458, endPoint y: 205, distance: 48.6
click at [458, 205] on input "$ 61,900" at bounding box center [720, 209] width 526 height 37
type input "3"
click at [435, 176] on div "Información del cliente (PF crédito) Documentos Documento de identificación.   …" at bounding box center [735, 272] width 659 height 388
click at [474, 209] on input "40000" at bounding box center [720, 209] width 526 height 37
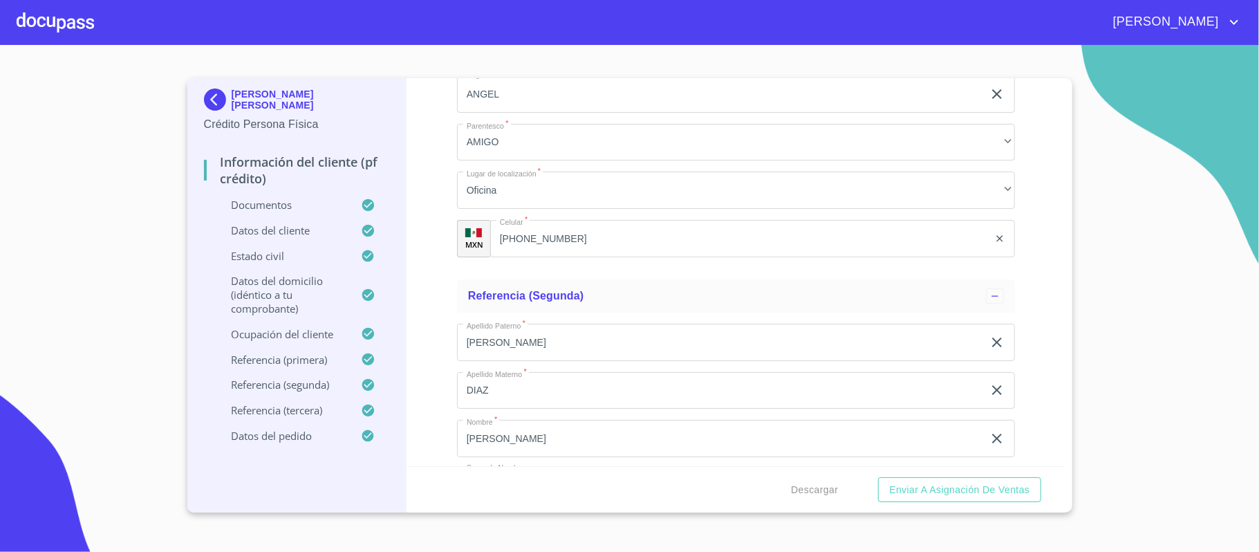
scroll to position [6542, 0]
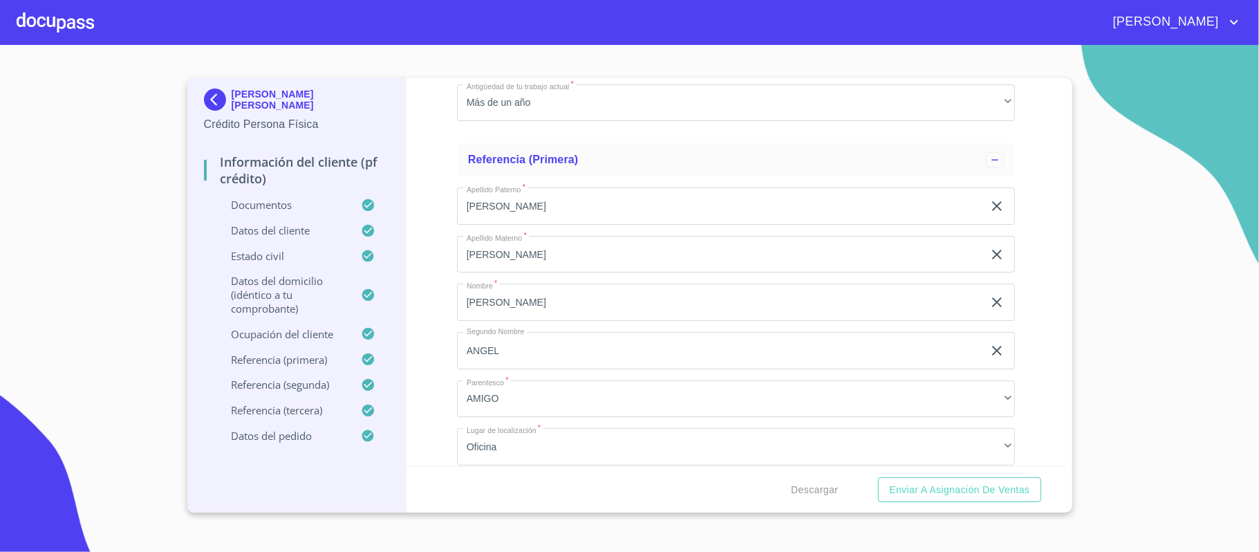
type input "$ 40,000"
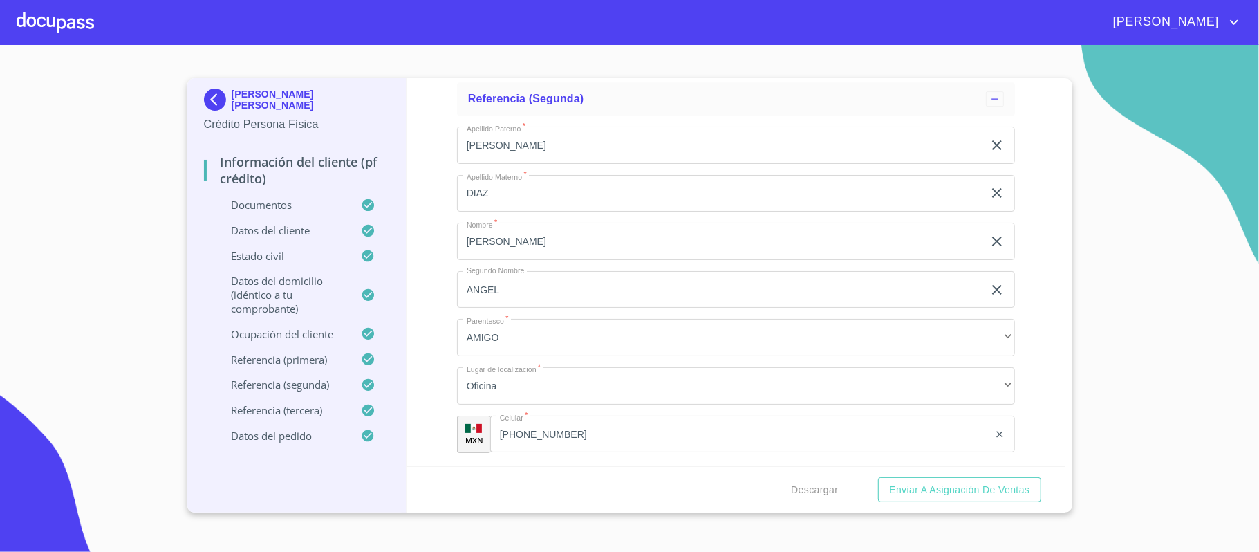
scroll to position [7003, 0]
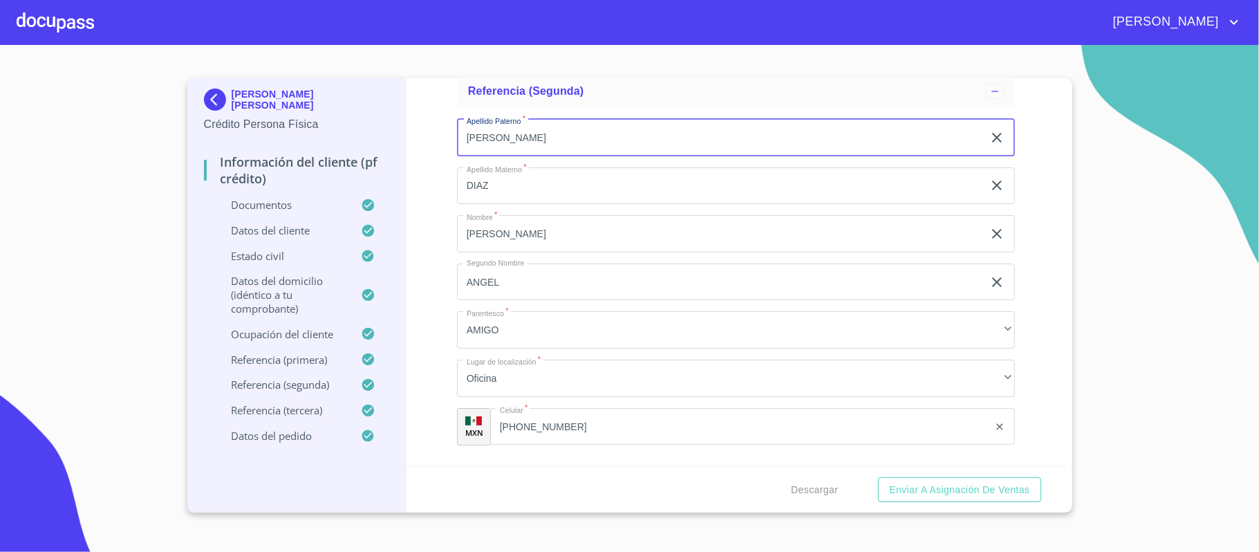
drag, startPoint x: 525, startPoint y: 136, endPoint x: 457, endPoint y: 144, distance: 68.8
click at [457, 144] on input "[PERSON_NAME]" at bounding box center [720, 137] width 526 height 37
type input "[PERSON_NAME]"
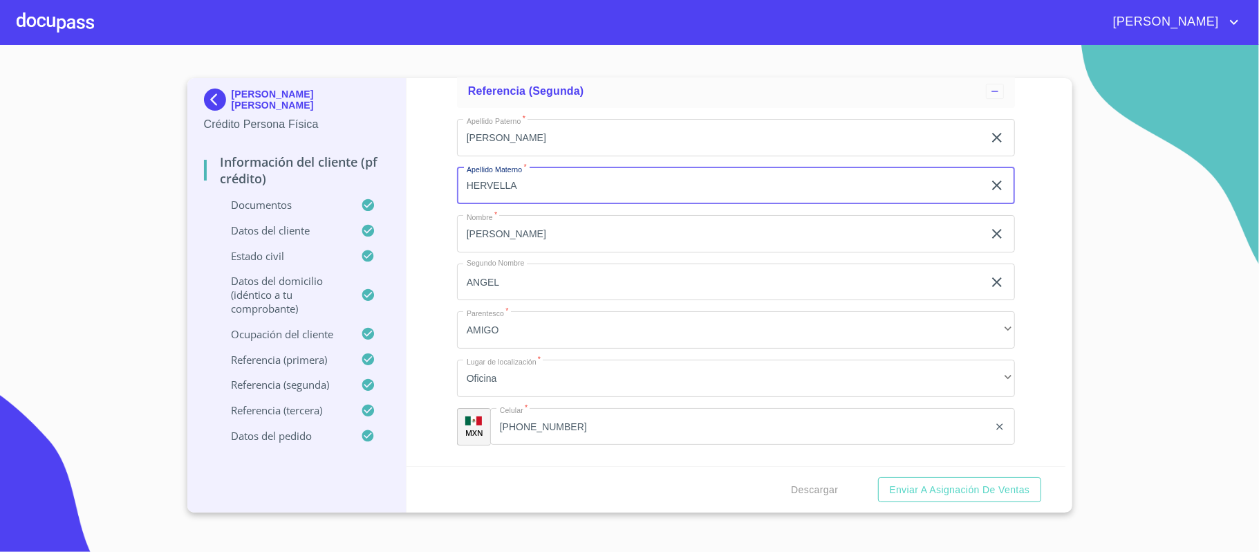
type input "HERVELLA"
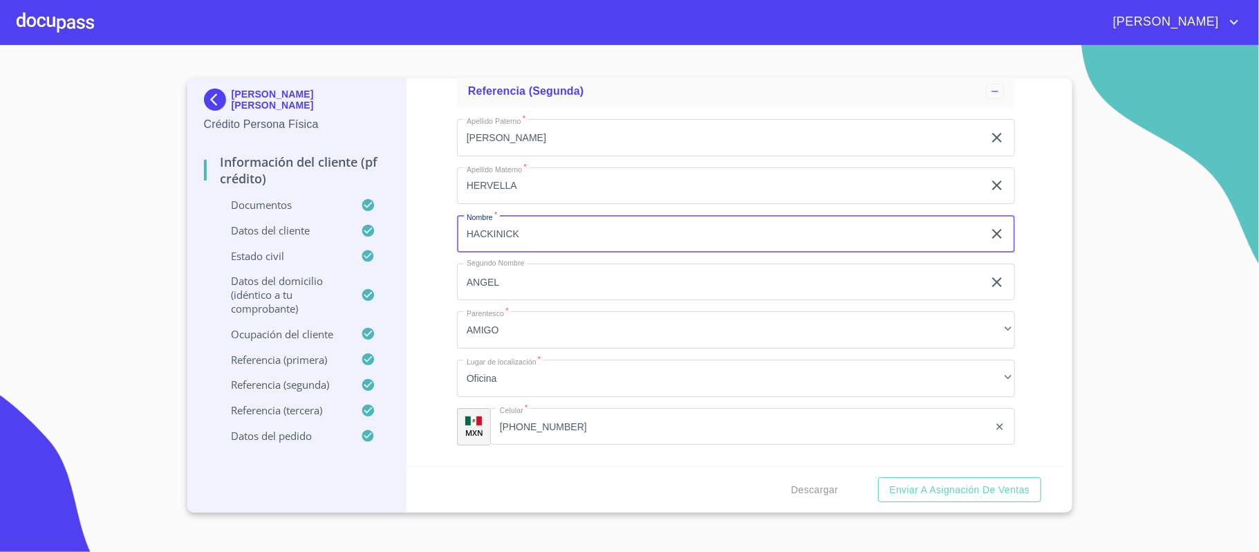
click at [480, 232] on input "HACKINICK" at bounding box center [720, 233] width 526 height 37
type input "HAKINICK"
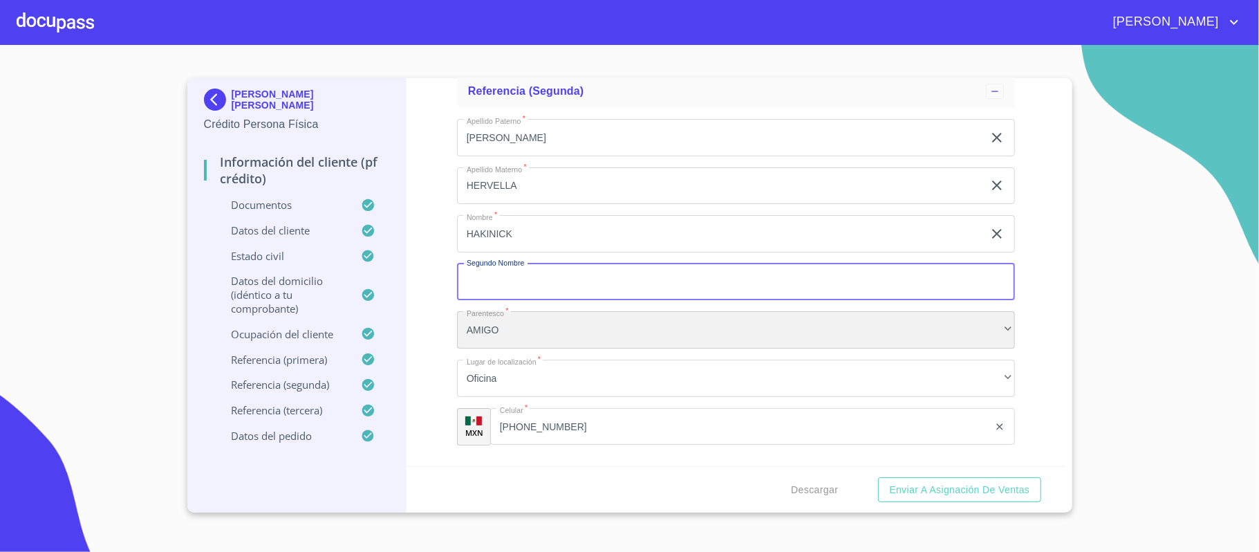
click at [520, 325] on div "AMIGO" at bounding box center [736, 329] width 558 height 37
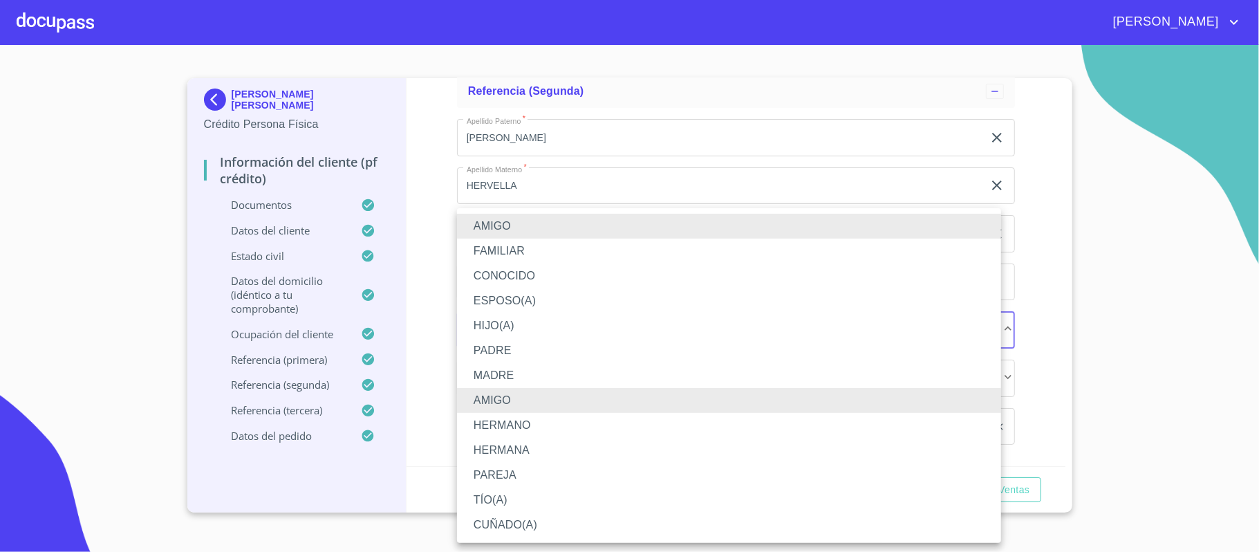
click at [500, 253] on li "FAMILIAR" at bounding box center [729, 250] width 544 height 25
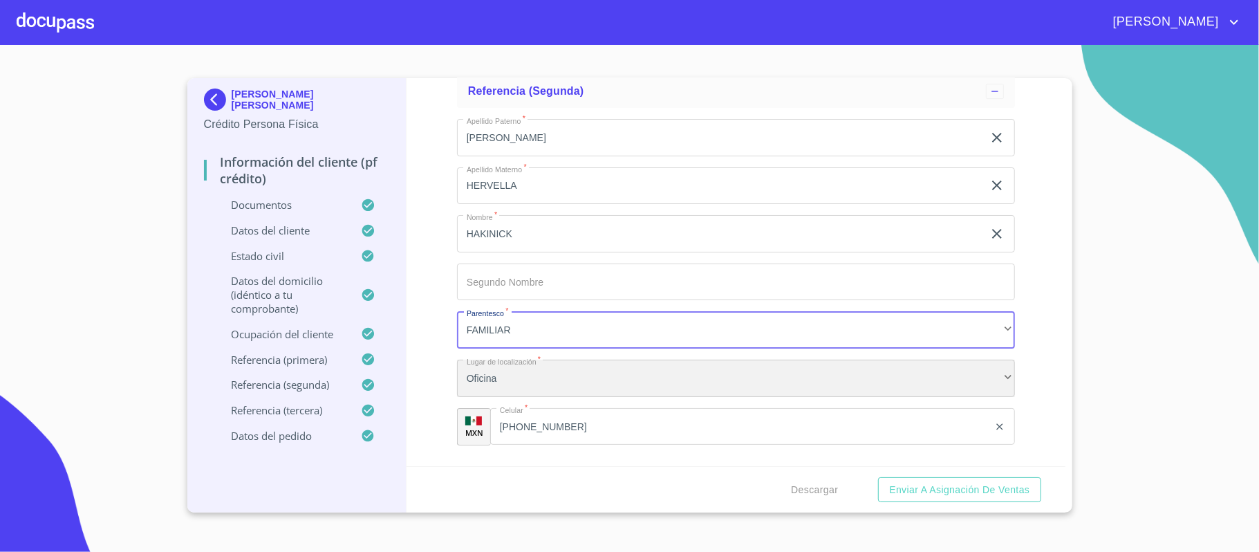
click at [509, 382] on div "Oficina" at bounding box center [736, 377] width 558 height 37
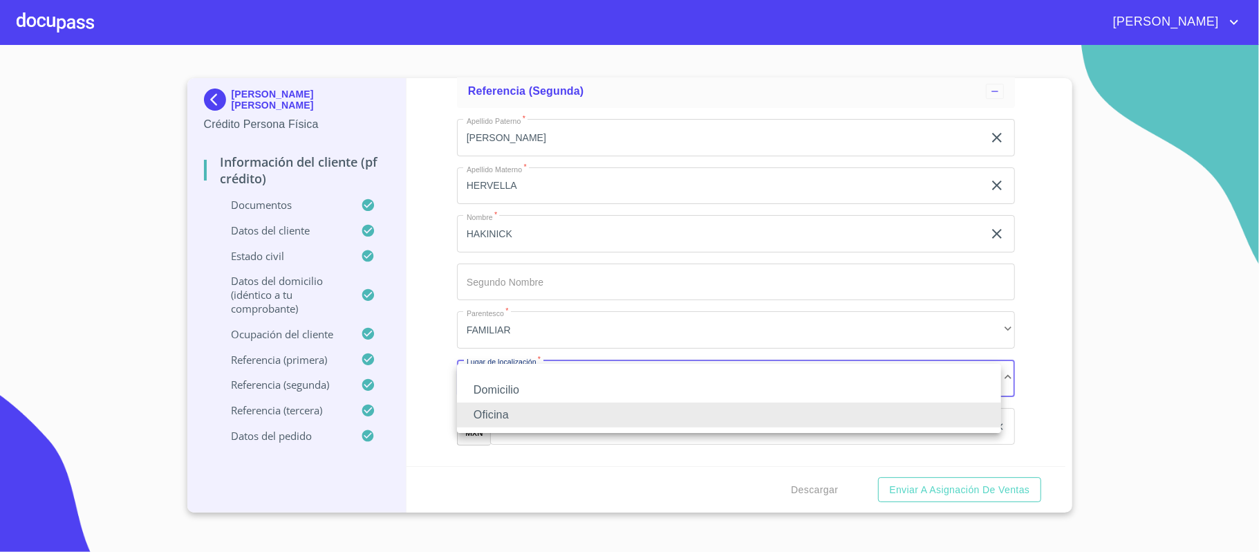
click at [502, 408] on li "Oficina" at bounding box center [729, 414] width 544 height 25
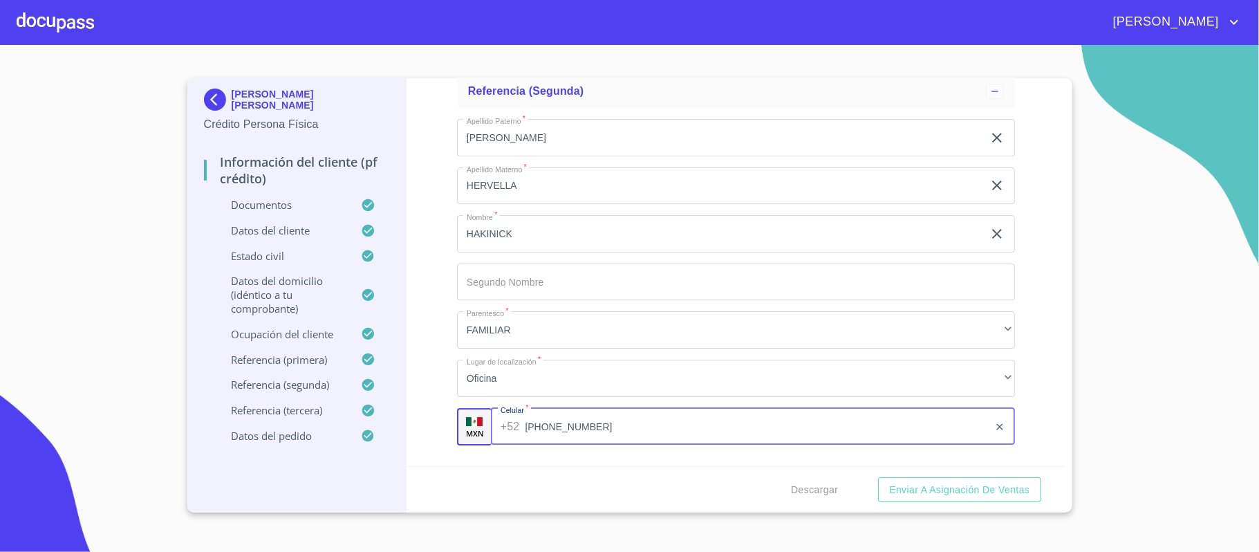
drag, startPoint x: 583, startPoint y: 426, endPoint x: 478, endPoint y: 424, distance: 105.1
click at [481, 426] on div "MXN Celular   * [PHONE_NUMBER] ​" at bounding box center [736, 426] width 558 height 37
type input "[PHONE_NUMBER]"
click at [440, 416] on div "Información del cliente (PF crédito) Documentos Documento de identificación.   …" at bounding box center [735, 272] width 659 height 388
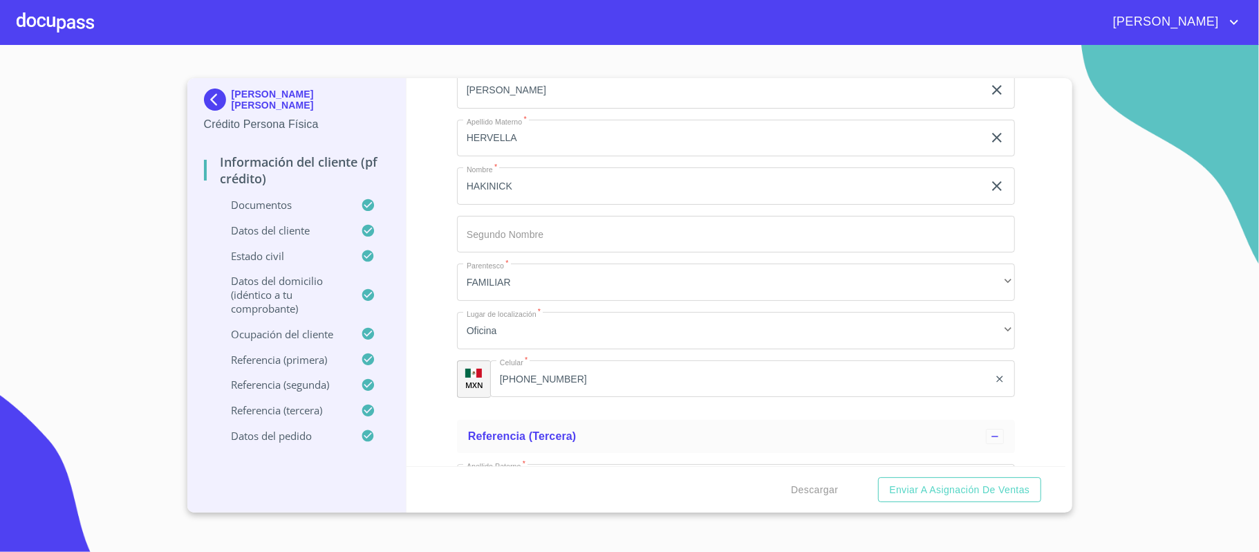
scroll to position [7095, 0]
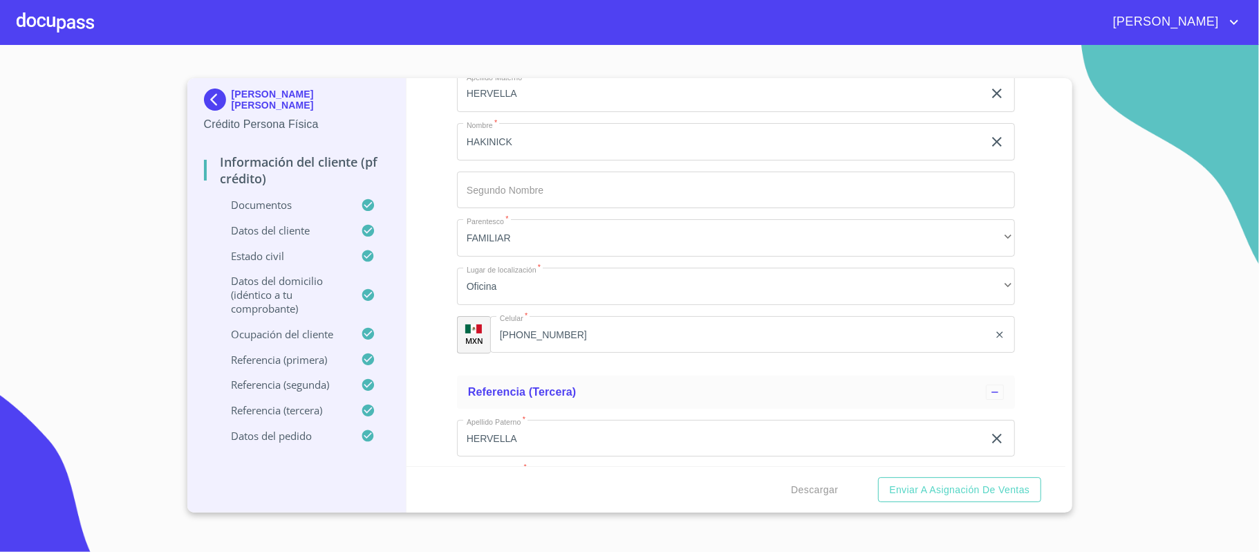
click at [434, 399] on div "Información del cliente (PF crédito) Documentos Documento de identificación.   …" at bounding box center [735, 272] width 659 height 388
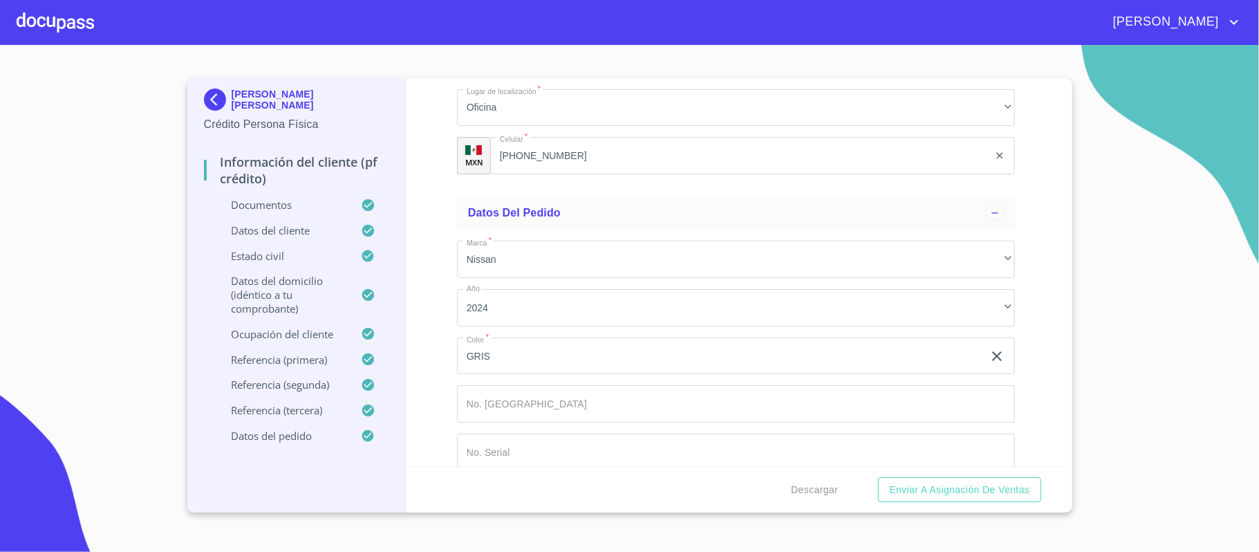
scroll to position [7690, 0]
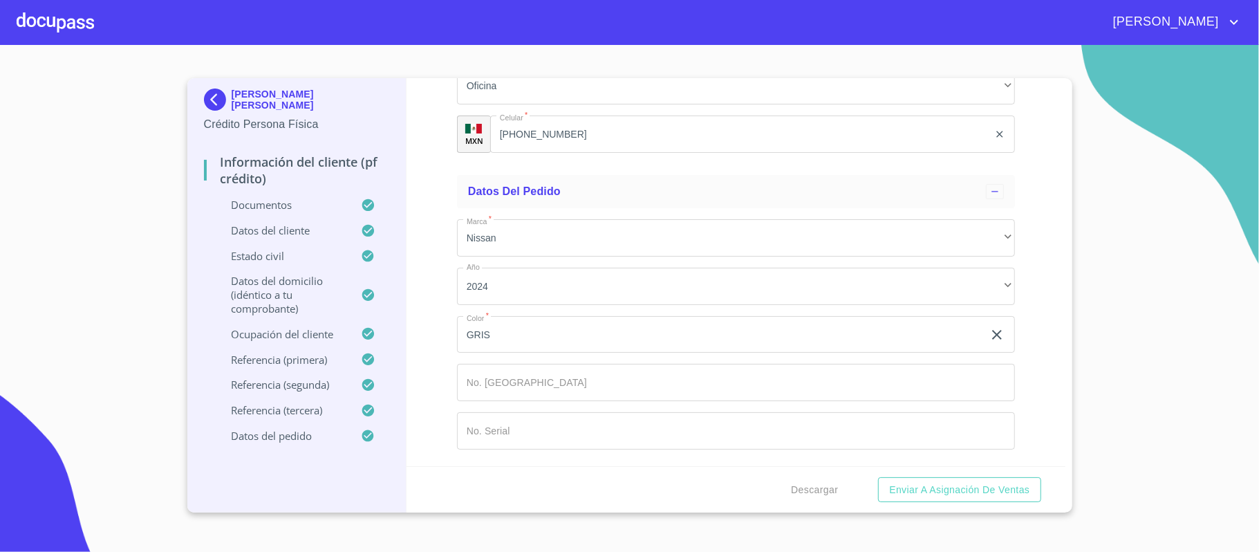
click at [1012, 391] on div "Información del cliente (PF crédito) Documentos Documento de identificación.   …" at bounding box center [735, 272] width 659 height 388
click at [719, 493] on div "Descargar Enviar a Asignación de Ventas" at bounding box center [735, 489] width 659 height 47
click at [805, 487] on span "Descargar" at bounding box center [814, 489] width 47 height 17
click at [427, 374] on div "Información del cliente (PF crédito) Documentos Documento de identificación.   …" at bounding box center [735, 272] width 659 height 388
click at [973, 490] on span "Enviar a Asignación de Ventas" at bounding box center [959, 489] width 140 height 17
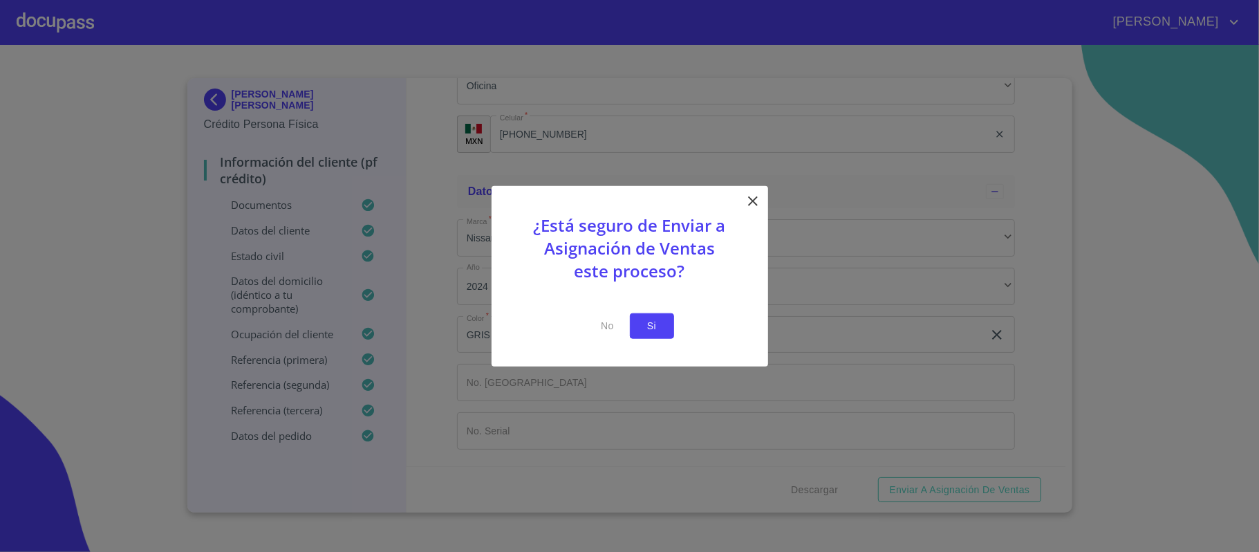
click at [659, 319] on span "Si" at bounding box center [652, 325] width 22 height 17
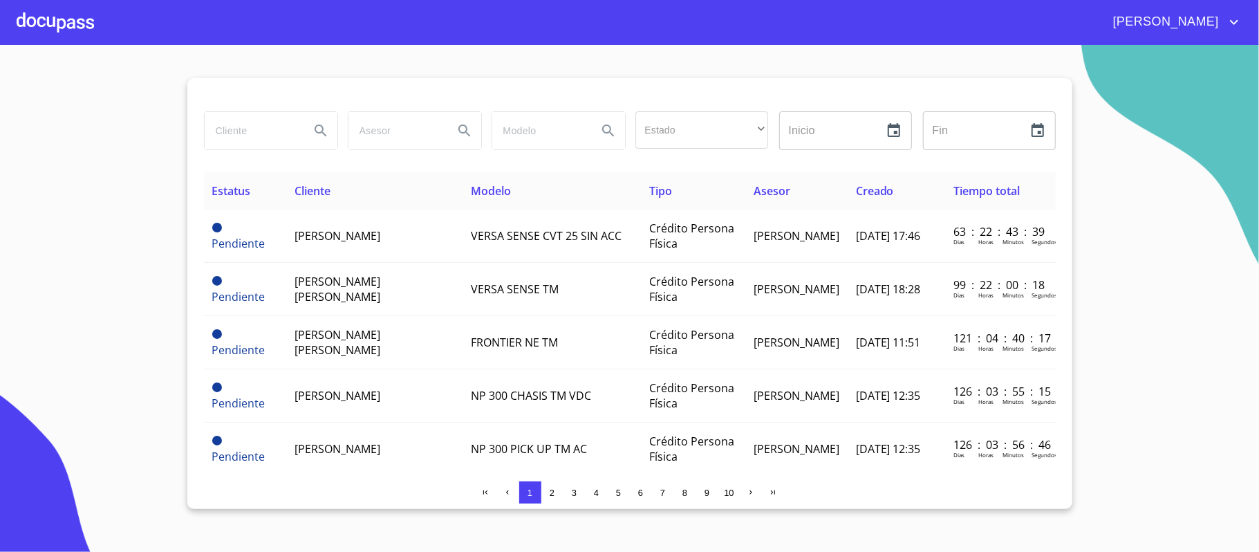
click at [896, 31] on div "[PERSON_NAME]" at bounding box center [668, 22] width 1148 height 22
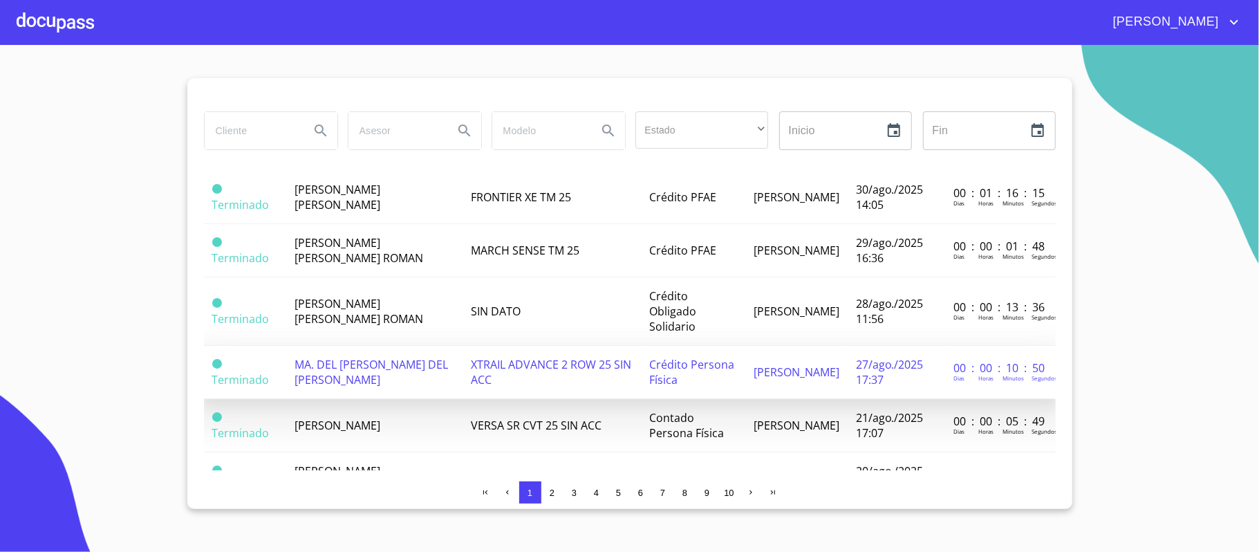
scroll to position [1013, 0]
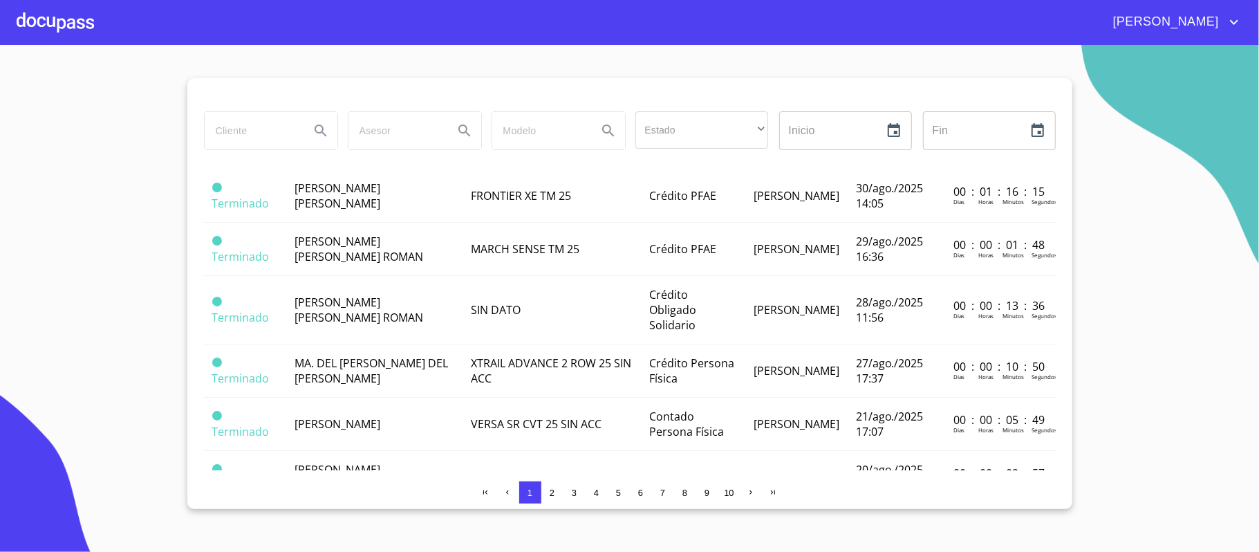
click at [1201, 26] on span "[PERSON_NAME]" at bounding box center [1163, 22] width 123 height 22
click at [1219, 26] on li "Salir" at bounding box center [1219, 29] width 45 height 25
